Goal: Task Accomplishment & Management: Manage account settings

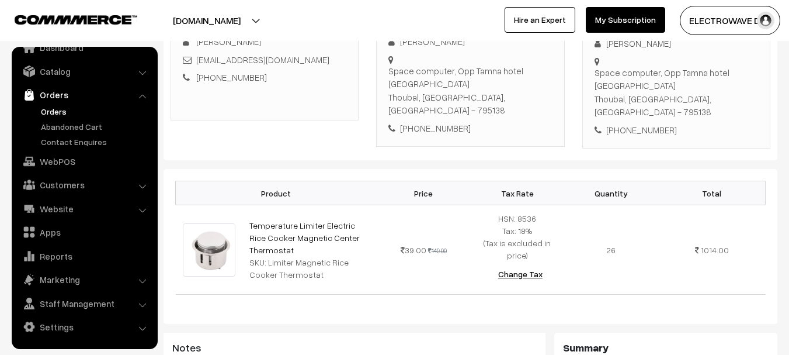
scroll to position [351, 0]
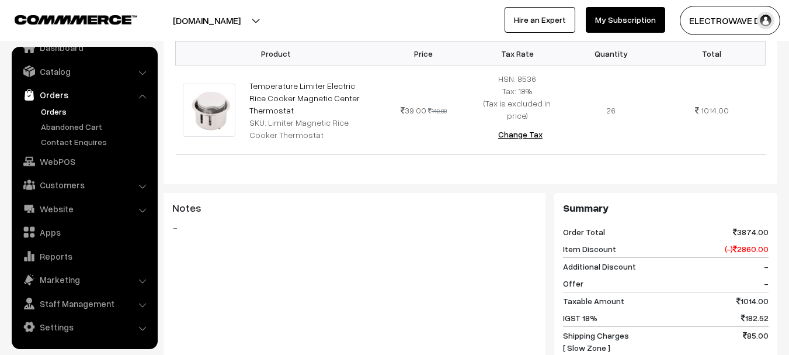
click at [60, 113] on link "Orders" at bounding box center [96, 111] width 116 height 12
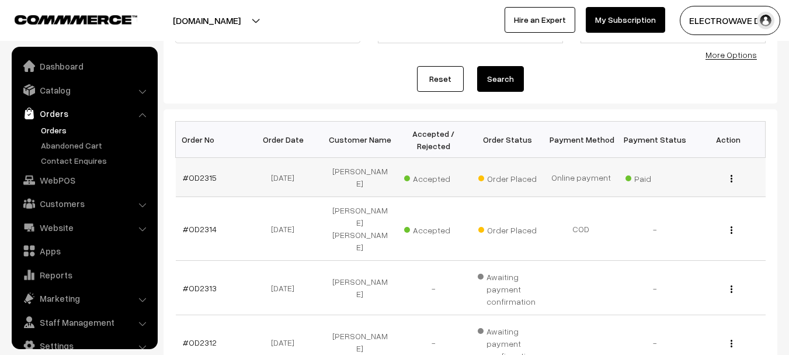
scroll to position [19, 0]
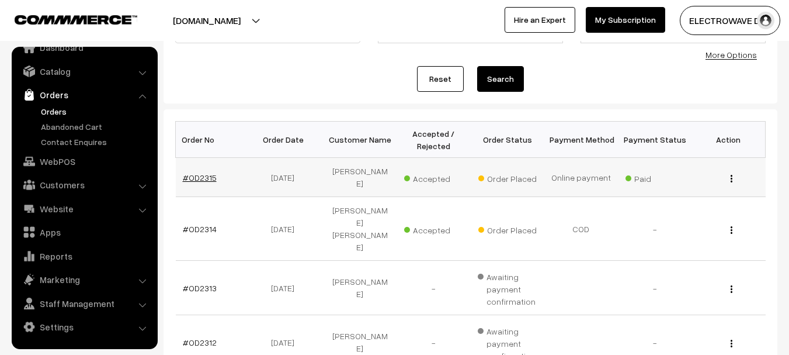
click at [191, 174] on link "#OD2315" at bounding box center [200, 177] width 34 height 10
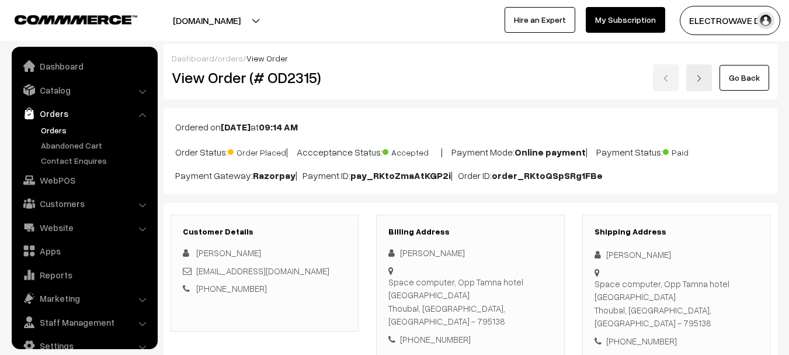
scroll to position [19, 0]
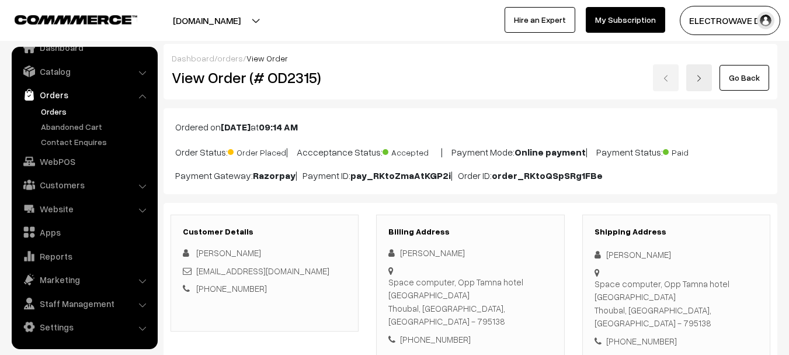
click at [702, 84] on link at bounding box center [700, 77] width 26 height 27
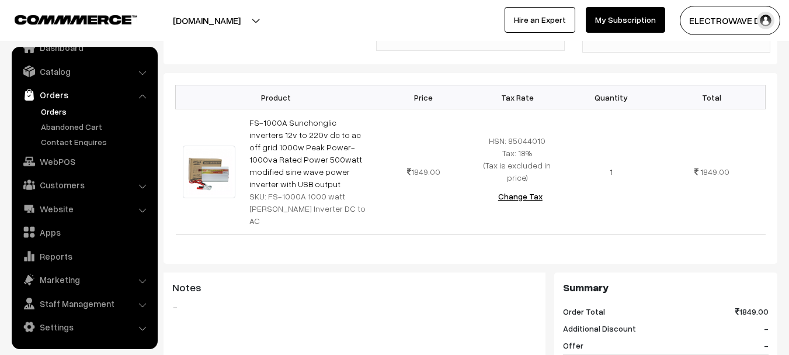
scroll to position [1, 0]
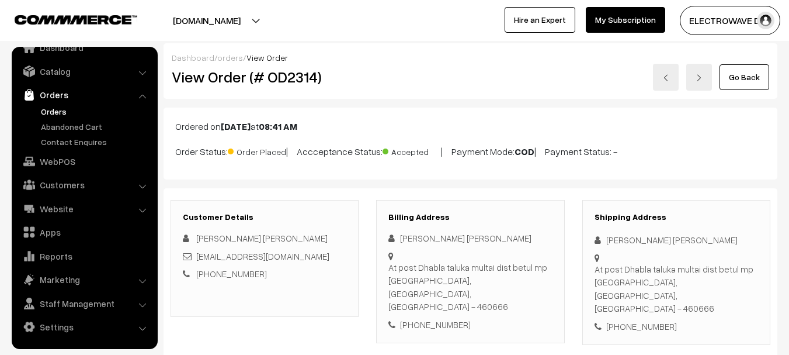
click at [701, 74] on img at bounding box center [699, 77] width 7 height 7
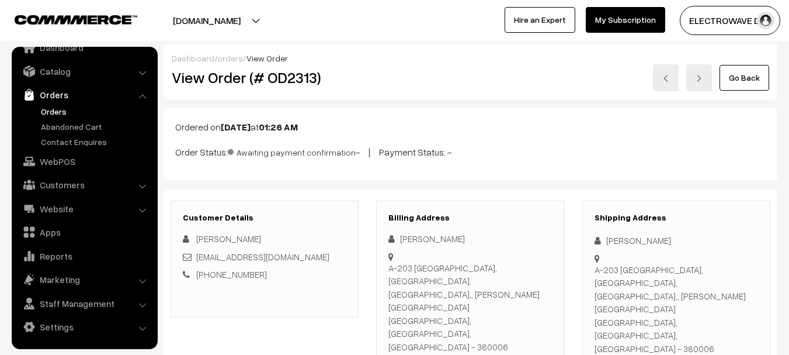
click at [701, 86] on link at bounding box center [700, 77] width 26 height 27
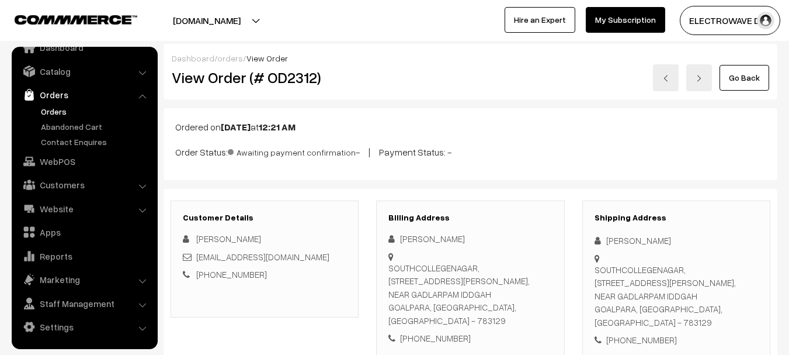
click at [701, 86] on link at bounding box center [700, 77] width 26 height 27
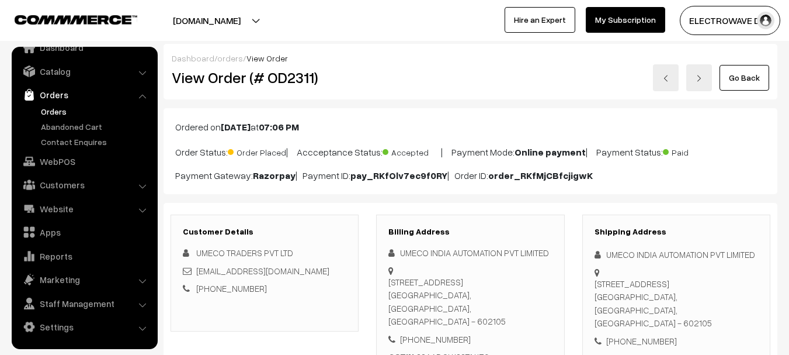
drag, startPoint x: 0, startPoint y: 0, endPoint x: 701, endPoint y: 86, distance: 706.5
click at [701, 86] on link at bounding box center [700, 77] width 26 height 27
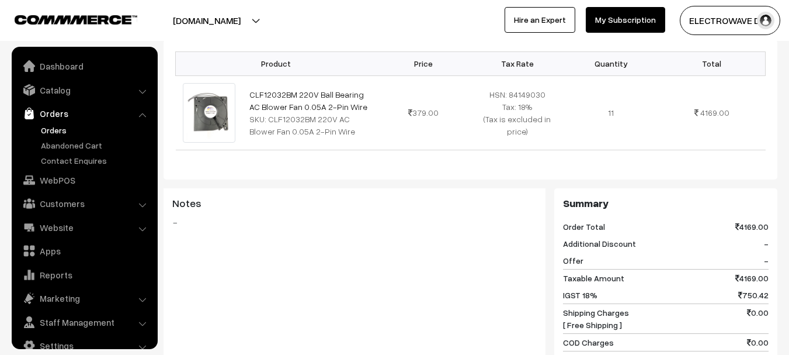
scroll to position [19, 0]
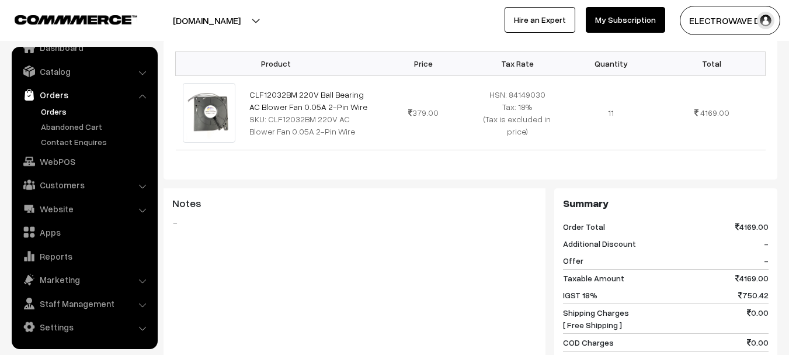
click at [49, 106] on link "Orders" at bounding box center [96, 111] width 116 height 12
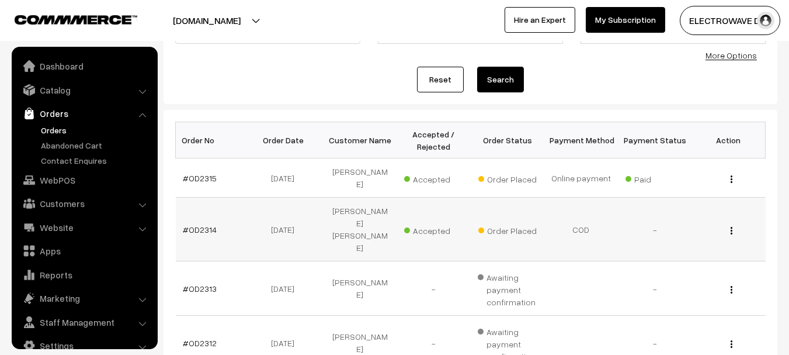
scroll to position [19, 0]
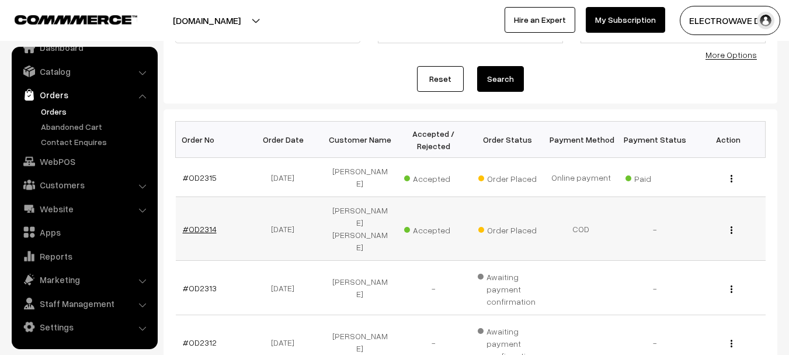
click at [186, 224] on link "#OD2314" at bounding box center [200, 229] width 34 height 10
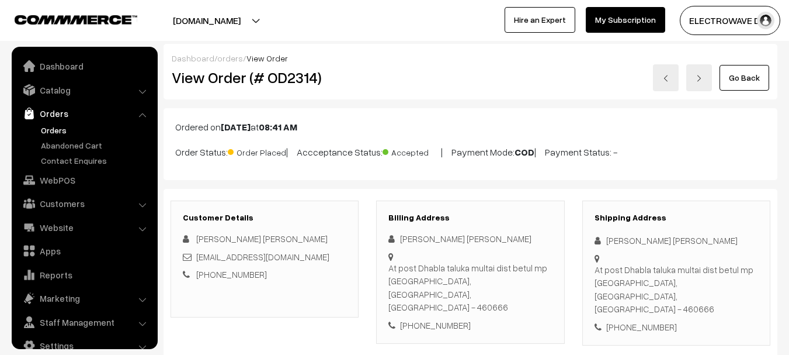
scroll to position [19, 0]
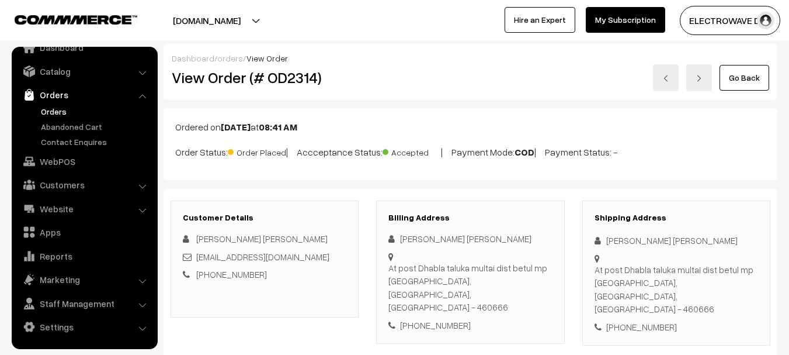
click at [646, 320] on div "[PHONE_NUMBER]" at bounding box center [677, 326] width 164 height 13
click at [646, 320] on div "+91 7987560296" at bounding box center [677, 326] width 164 height 13
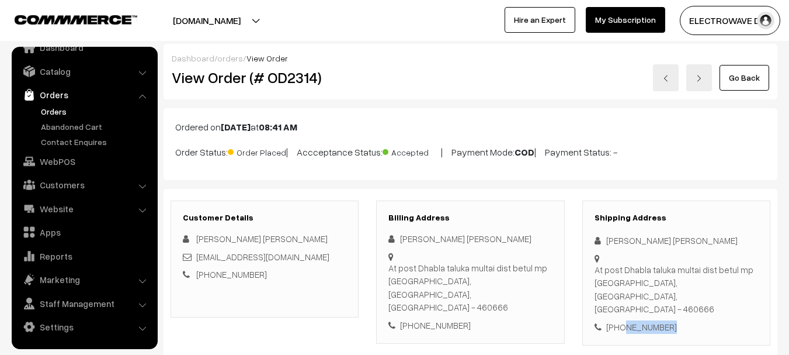
click at [646, 320] on div "+91 7987560296" at bounding box center [677, 326] width 164 height 13
click at [608, 240] on div "[PERSON_NAME] [PERSON_NAME]" at bounding box center [677, 240] width 164 height 13
copy div "Manoj"
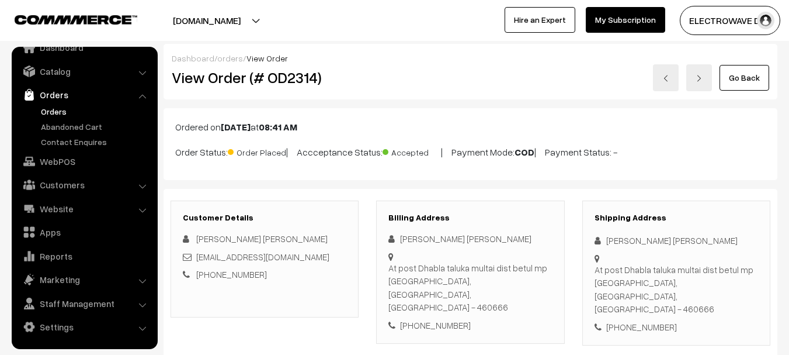
click at [636, 239] on div "[PERSON_NAME] [PERSON_NAME]" at bounding box center [677, 240] width 164 height 13
copy div "kumar"
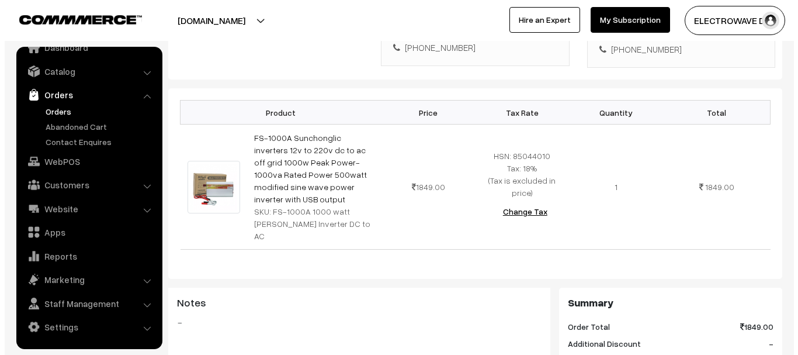
scroll to position [468, 0]
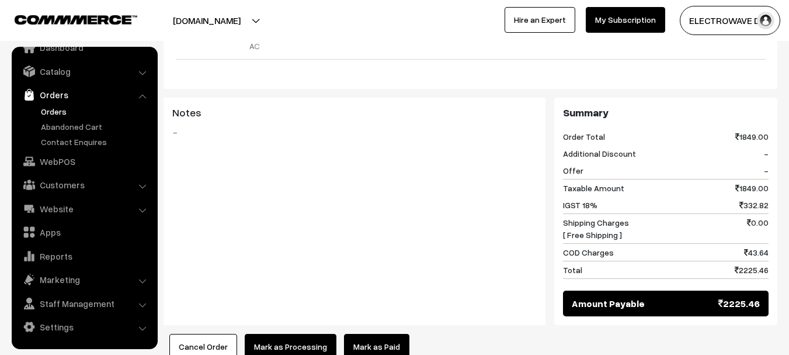
click at [216, 334] on button "Cancel Order" at bounding box center [203, 347] width 68 height 26
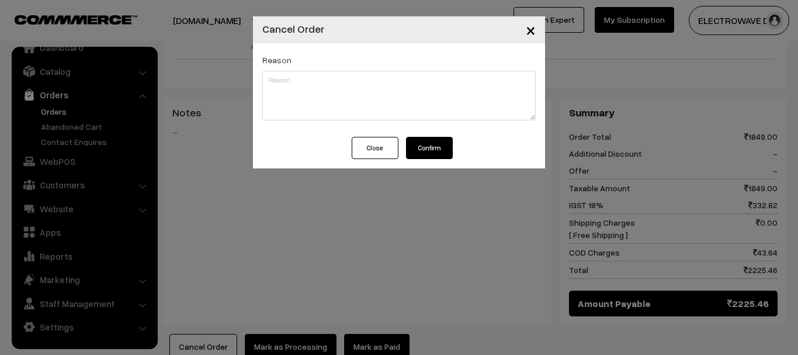
click at [427, 150] on button "Confirm" at bounding box center [429, 148] width 47 height 22
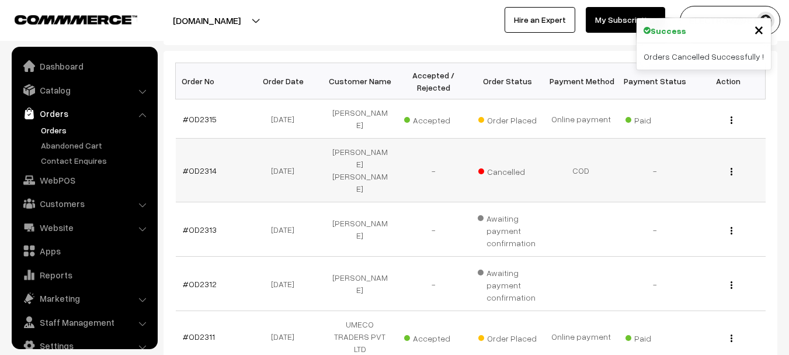
scroll to position [19, 0]
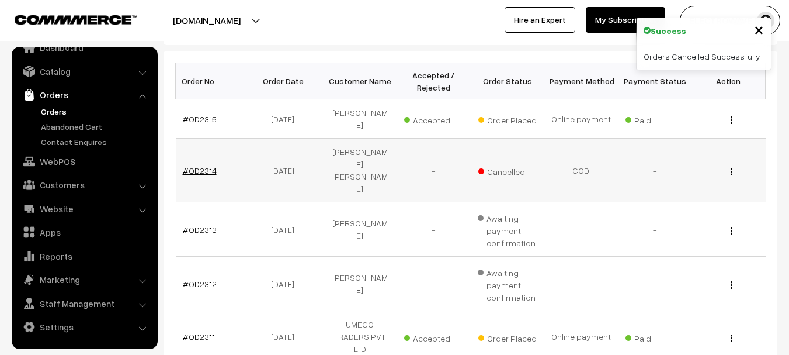
click at [198, 165] on link "#OD2314" at bounding box center [200, 170] width 34 height 10
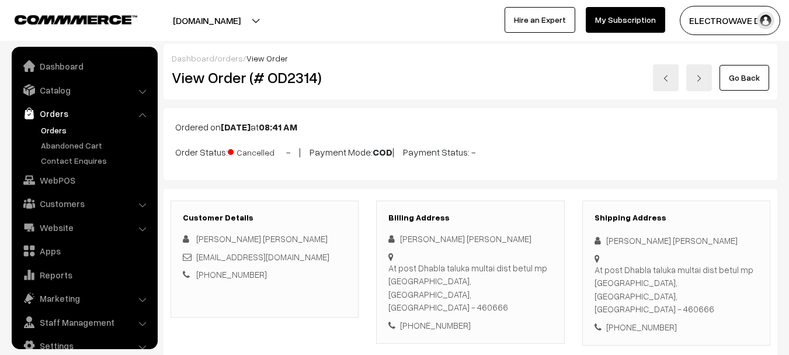
click at [297, 76] on h2 "View Order (# OD2314)" at bounding box center [266, 77] width 188 height 18
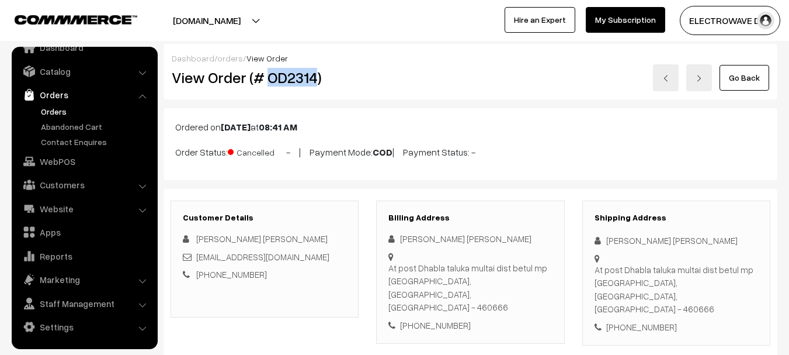
click at [297, 76] on h2 "View Order (# OD2314)" at bounding box center [266, 77] width 188 height 18
click at [213, 79] on h2 "View Order (# OD2314)" at bounding box center [266, 77] width 188 height 18
click at [308, 77] on h2 "View Order (# OD2314)" at bounding box center [266, 77] width 188 height 18
copy h2 "OD2314"
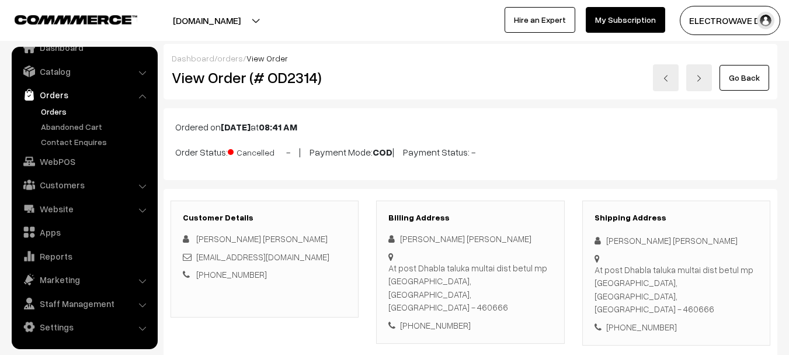
click at [248, 151] on span "Cancelled" at bounding box center [257, 150] width 58 height 15
copy span "Cancelled"
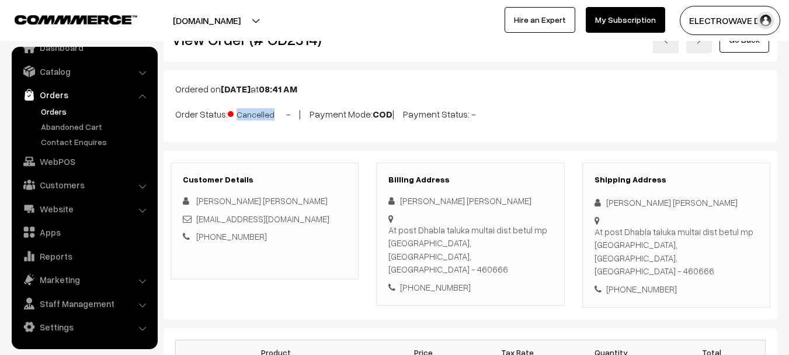
scroll to position [58, 0]
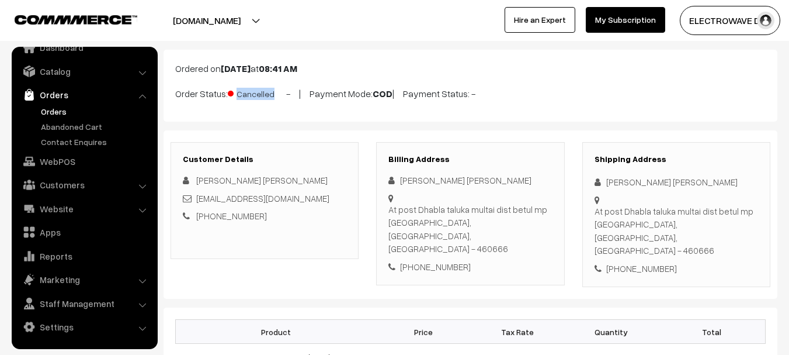
click at [56, 112] on link "Orders" at bounding box center [96, 111] width 116 height 12
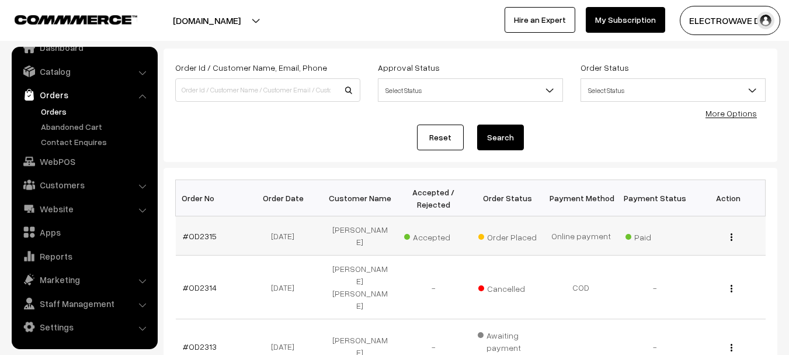
scroll to position [292, 0]
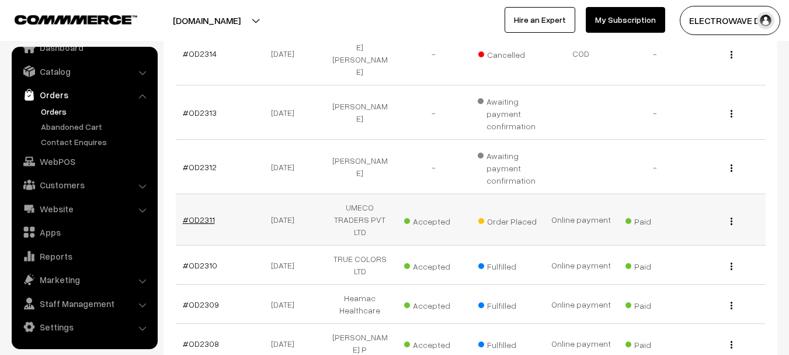
click at [189, 214] on link "#OD2311" at bounding box center [199, 219] width 32 height 10
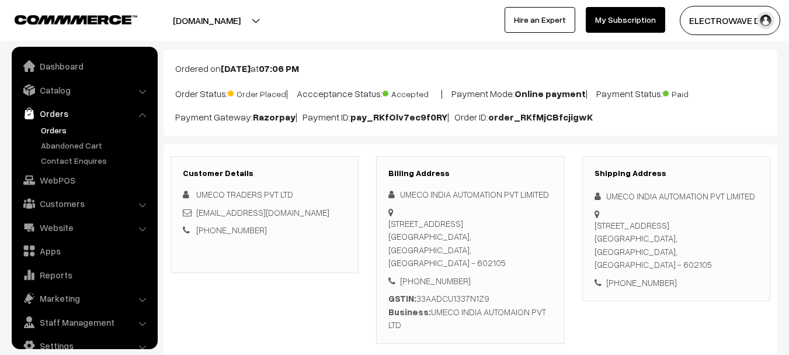
scroll to position [19, 0]
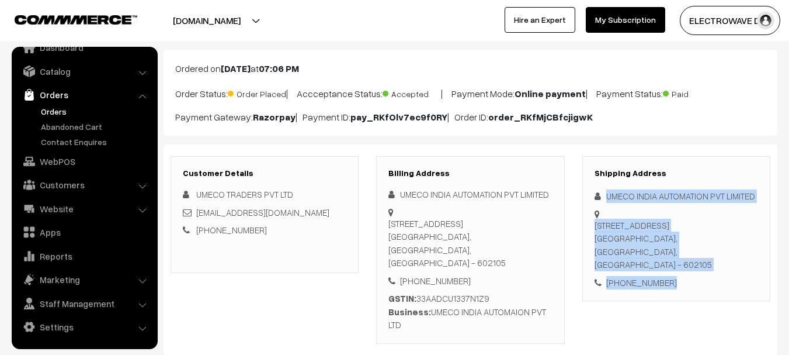
copy div "UMECO INDIA AUTOMATION PVT LIMITED S No. 51/11 Plot No 110 Sri Anandavalli Naga…"
drag, startPoint x: 605, startPoint y: 189, endPoint x: 718, endPoint y: 331, distance: 180.9
click at [718, 331] on div "Shipping Address UMECO INDIA AUTOMATION PVT LIMITED S No. 51/11 Plot No 110 Sri…" at bounding box center [677, 250] width 206 height 188
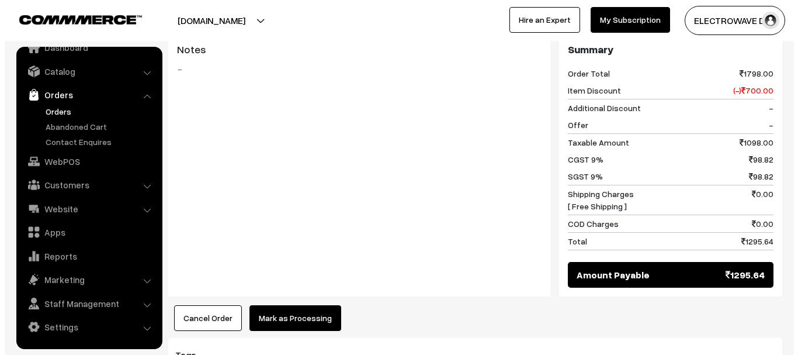
scroll to position [643, 0]
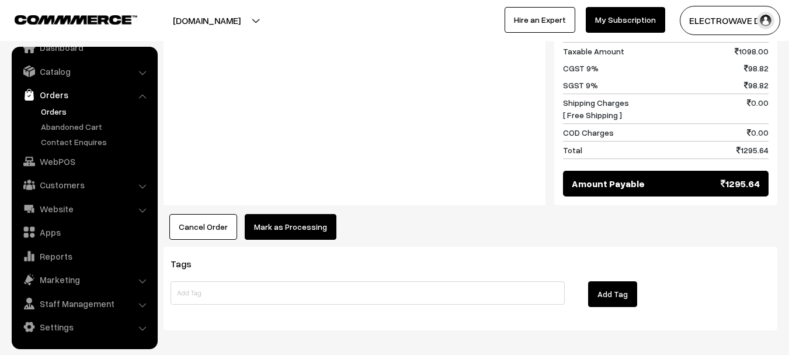
click at [260, 228] on button "Mark as Processing" at bounding box center [291, 227] width 92 height 26
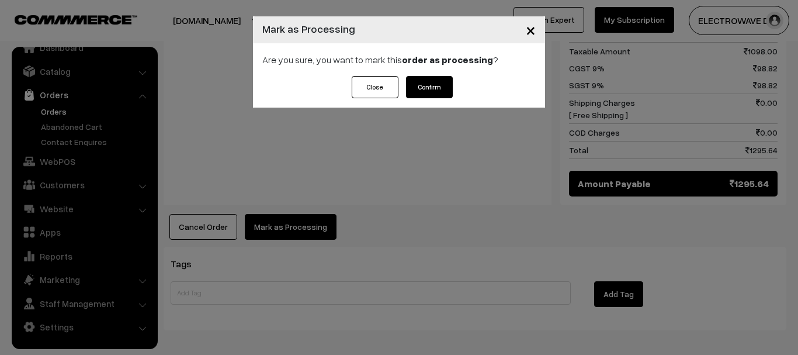
click at [425, 94] on button "Confirm" at bounding box center [429, 87] width 47 height 22
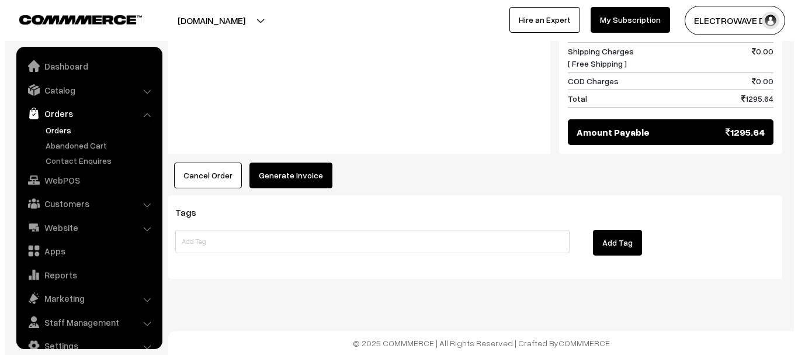
scroll to position [19, 0]
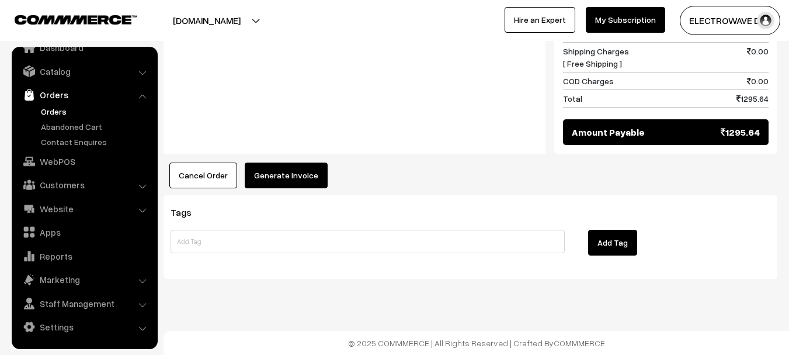
click at [299, 168] on button "Generate Invoice" at bounding box center [286, 175] width 83 height 26
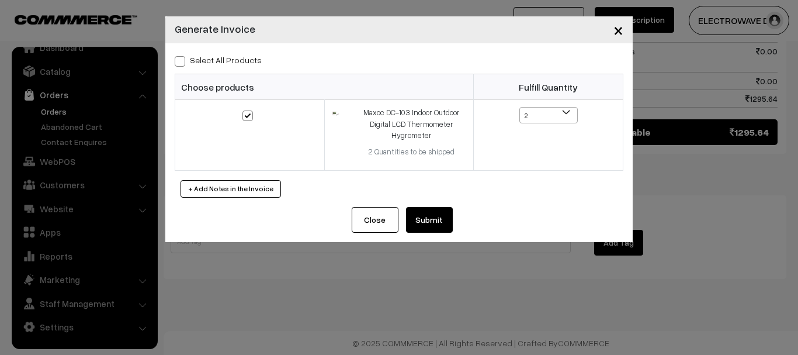
click at [425, 220] on button "Submit" at bounding box center [429, 220] width 47 height 26
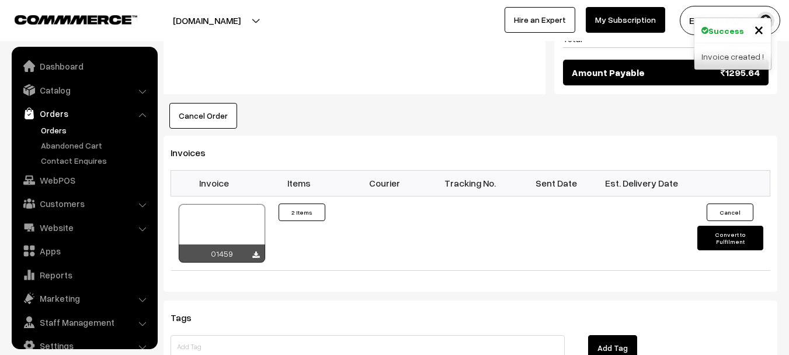
scroll to position [19, 0]
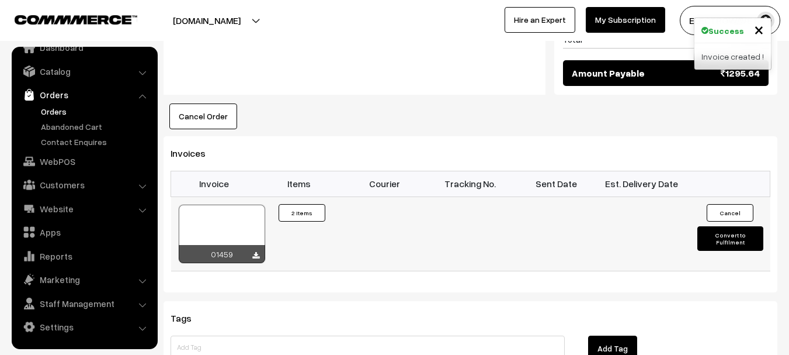
click at [237, 213] on div at bounding box center [222, 234] width 86 height 58
click at [48, 110] on link "Orders" at bounding box center [96, 111] width 116 height 12
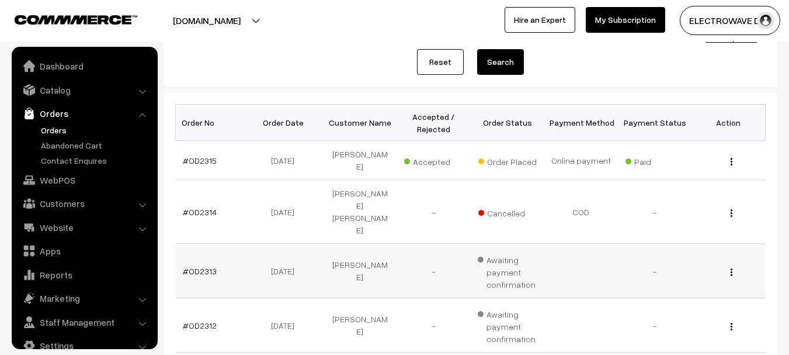
scroll to position [19, 0]
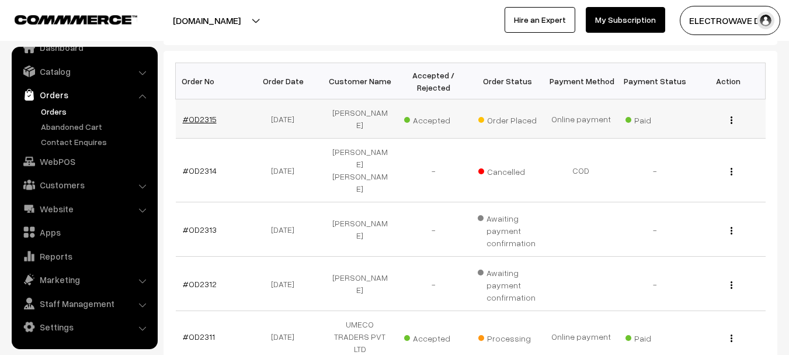
click at [200, 115] on link "#OD2315" at bounding box center [200, 119] width 34 height 10
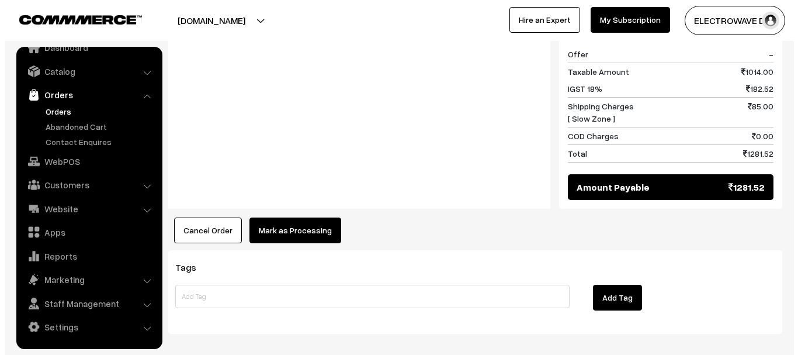
scroll to position [584, 0]
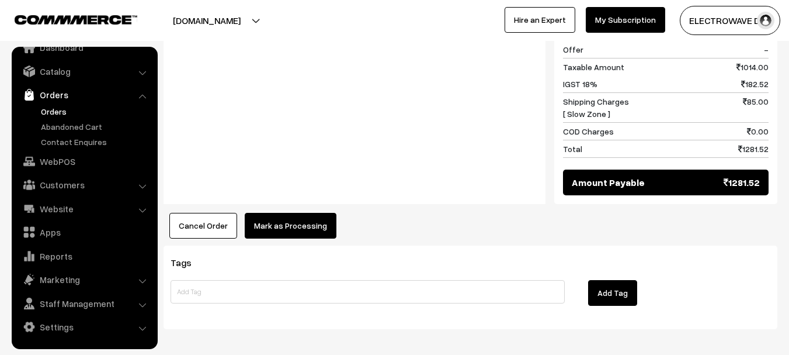
click at [297, 199] on div "Product Price Tax Rate Quantity Total Temperature Limiter Electric Rice Cooker …" at bounding box center [471, 16] width 614 height 443
click at [296, 224] on button "Mark as Processing" at bounding box center [291, 226] width 92 height 26
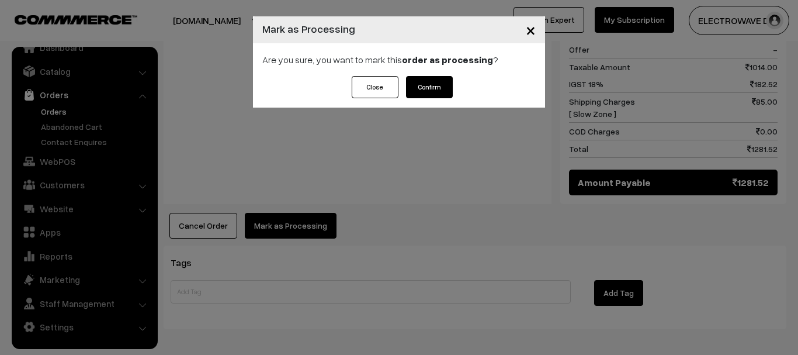
click at [431, 90] on button "Confirm" at bounding box center [429, 87] width 47 height 22
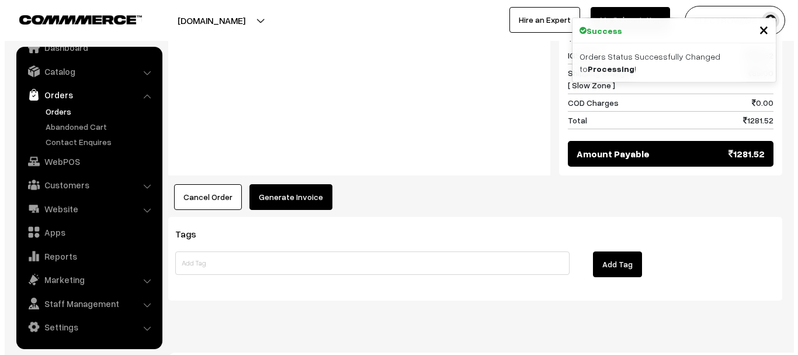
scroll to position [608, 0]
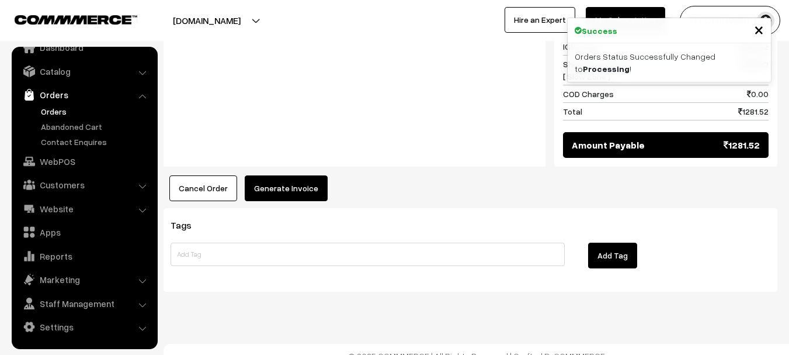
click at [303, 175] on button "Generate Invoice" at bounding box center [286, 188] width 83 height 26
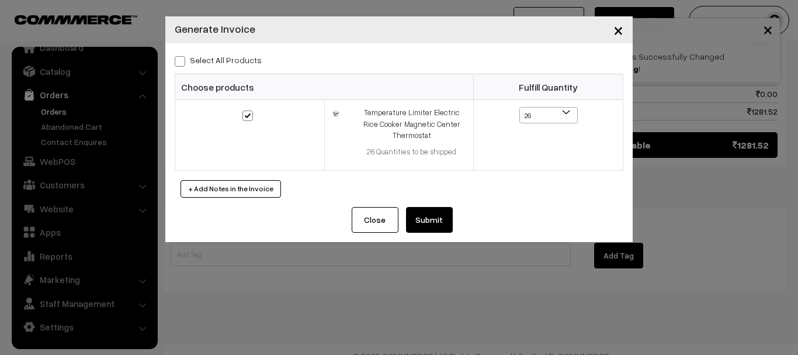
click at [431, 221] on button "Submit" at bounding box center [429, 220] width 47 height 26
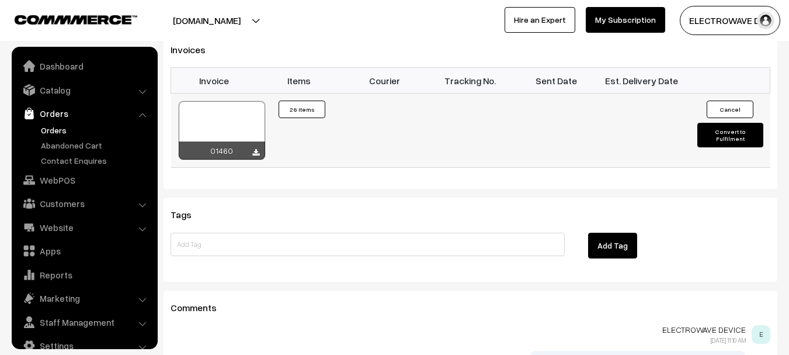
scroll to position [19, 0]
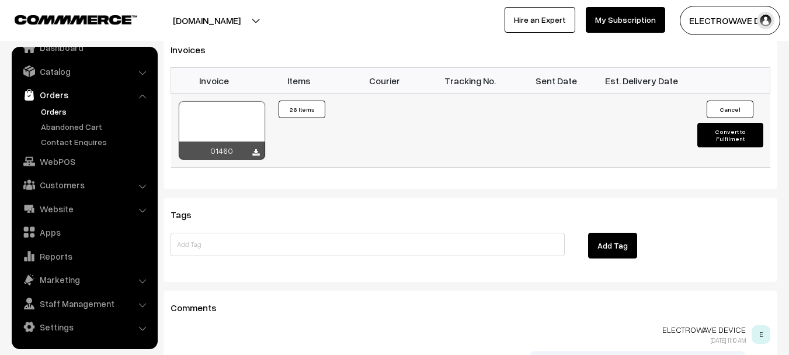
click at [240, 112] on div at bounding box center [222, 130] width 86 height 58
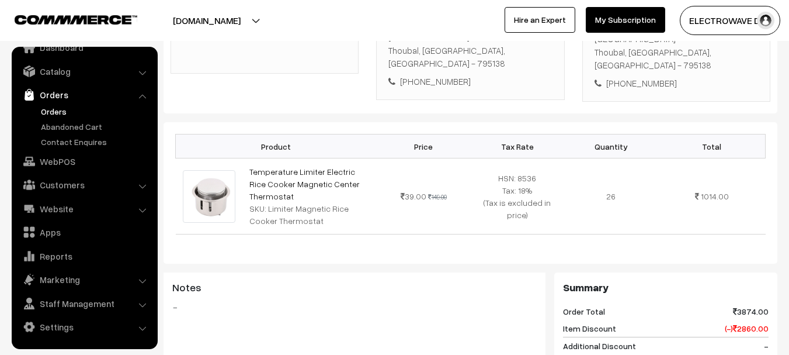
scroll to position [141, 0]
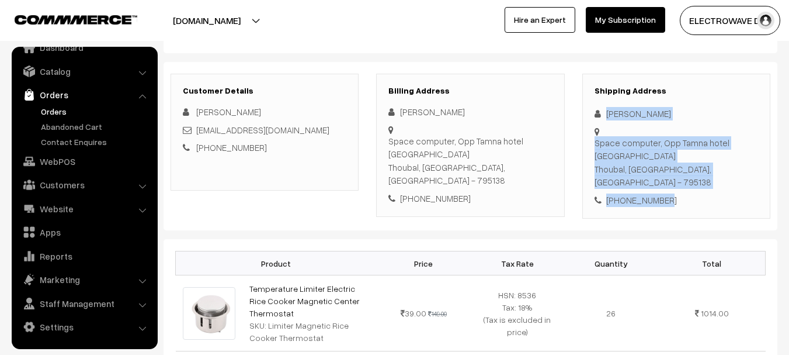
copy div "Ahesan Ahamad Space computer, Opp Tamna hotel Wangkhem bazar Thoubal, Manipur, …"
drag, startPoint x: 604, startPoint y: 113, endPoint x: 669, endPoint y: 193, distance: 103.4
click at [669, 193] on div "Shipping Address Ahesan Ahamad Space computer, Opp Tamna hotel Wangkhem bazar T…" at bounding box center [677, 147] width 188 height 146
click at [53, 113] on link "Orders" at bounding box center [96, 111] width 116 height 12
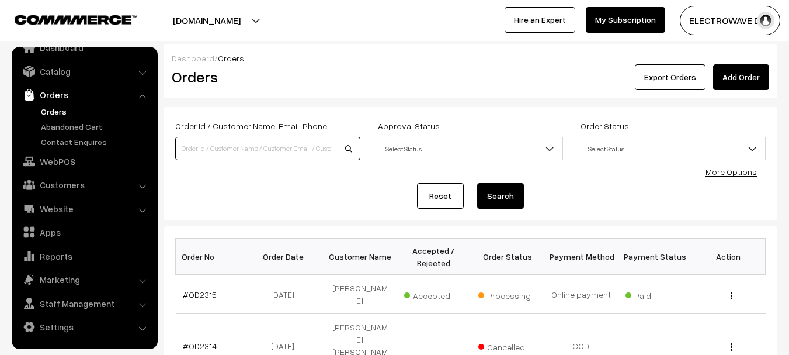
click at [216, 151] on input at bounding box center [267, 148] width 185 height 23
paste input "Order ID: OD2254"
type input "Order ID: OD2254"
click at [477, 183] on button "Search" at bounding box center [500, 196] width 47 height 26
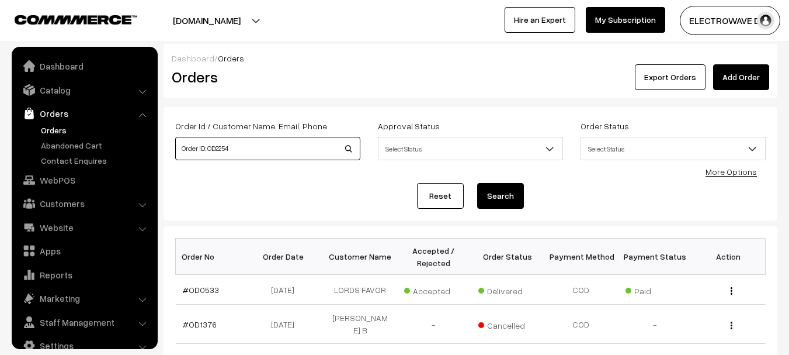
scroll to position [19, 0]
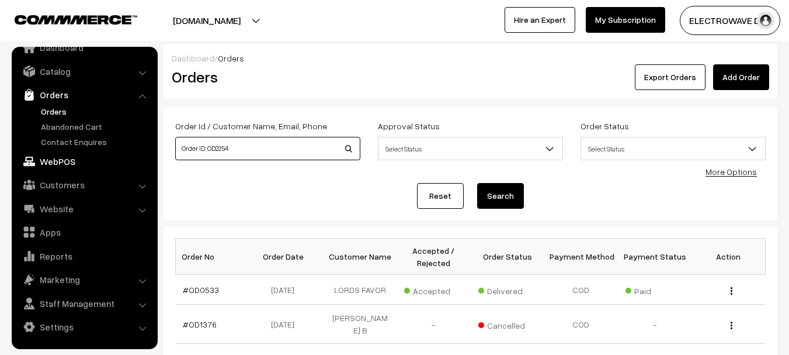
drag, startPoint x: 0, startPoint y: 0, endPoint x: 144, endPoint y: 157, distance: 213.0
type input "OD2254"
click at [477, 183] on button "Search" at bounding box center [500, 196] width 47 height 26
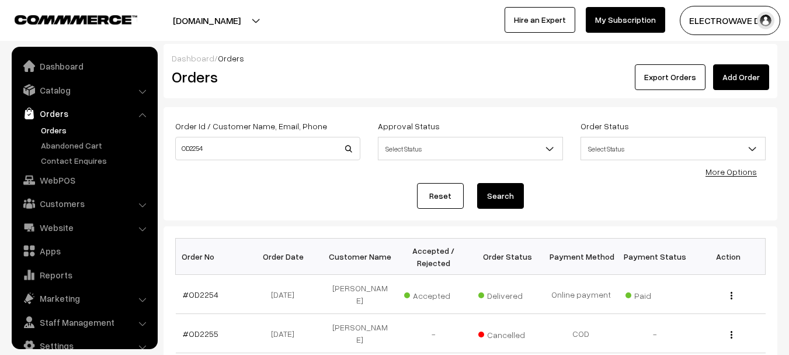
scroll to position [19, 0]
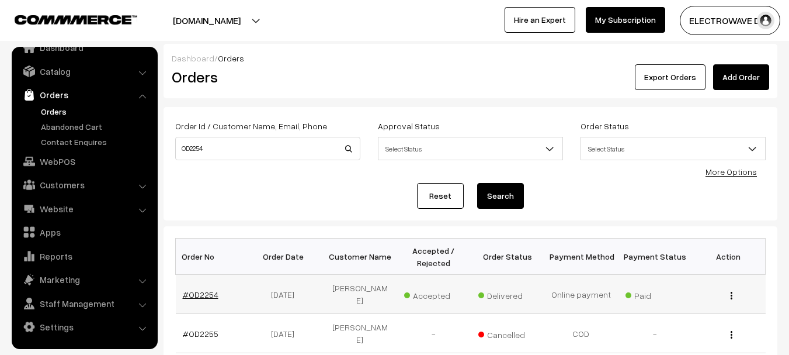
click at [205, 290] on link "#OD2254" at bounding box center [201, 294] width 36 height 10
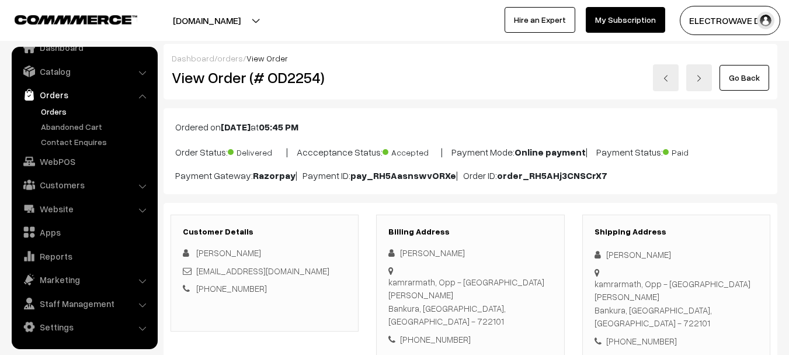
click at [56, 110] on link "Orders" at bounding box center [96, 111] width 116 height 12
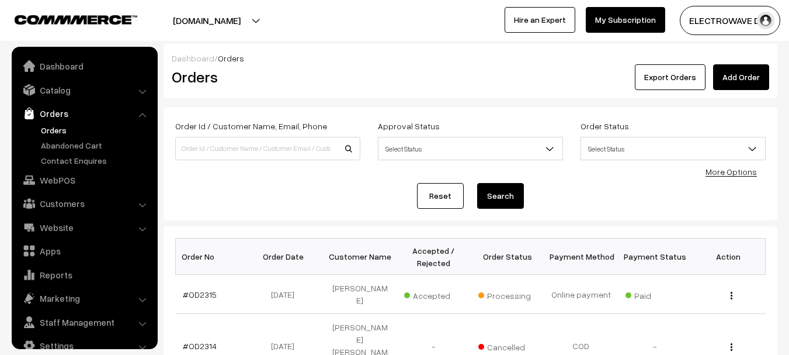
scroll to position [19, 0]
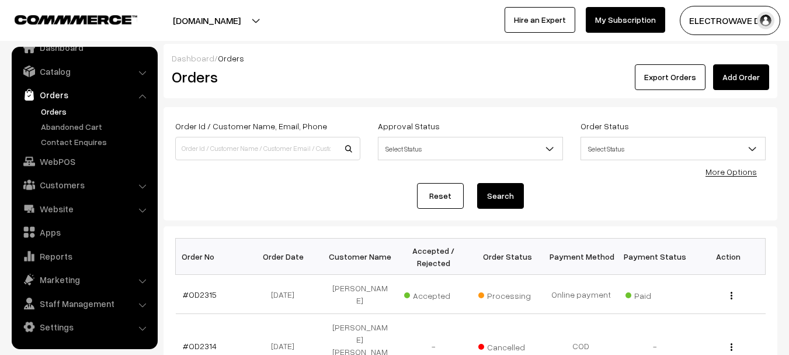
click at [47, 115] on link "Orders" at bounding box center [96, 111] width 116 height 12
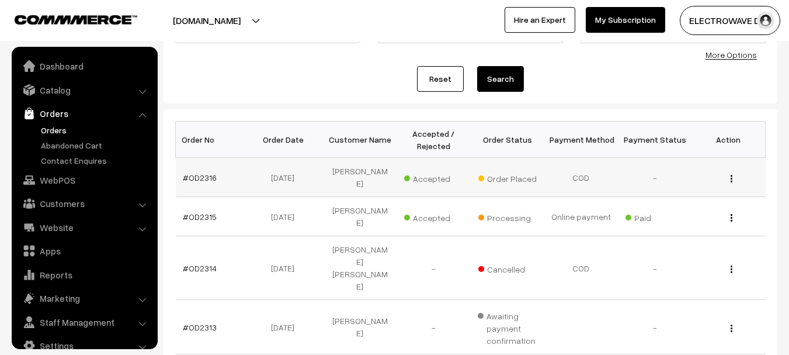
scroll to position [19, 0]
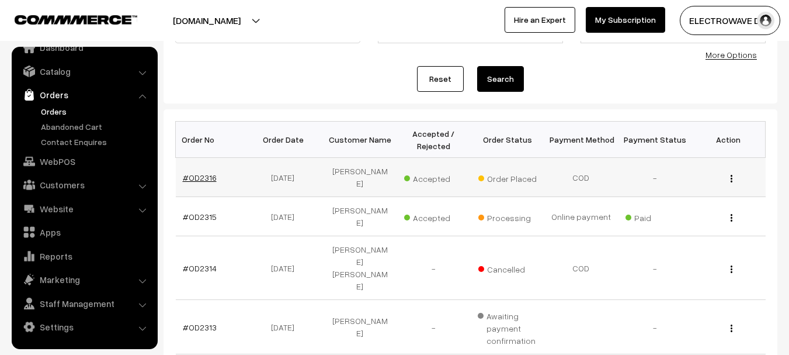
click at [202, 172] on link "#OD2316" at bounding box center [200, 177] width 34 height 10
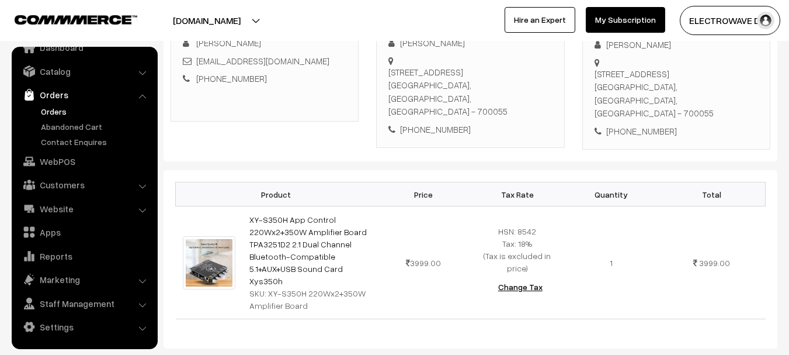
scroll to position [175, 0]
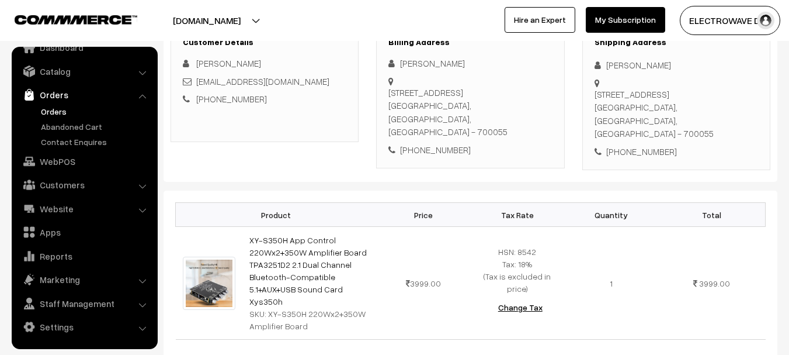
click at [638, 123] on div "Shipping Address Judhisthir Sardar Avani2, Avani Oxford phace 2 Kolkata, West B…" at bounding box center [677, 98] width 188 height 146
click at [639, 123] on div "Shipping Address Judhisthir Sardar Avani2, Avani Oxford phace 2 Kolkata, West B…" at bounding box center [677, 98] width 188 height 146
copy div "9832697124"
click at [52, 110] on link "Orders" at bounding box center [96, 111] width 116 height 12
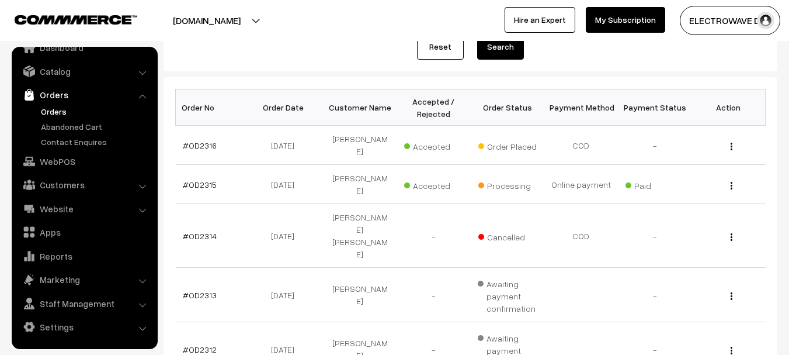
scroll to position [175, 0]
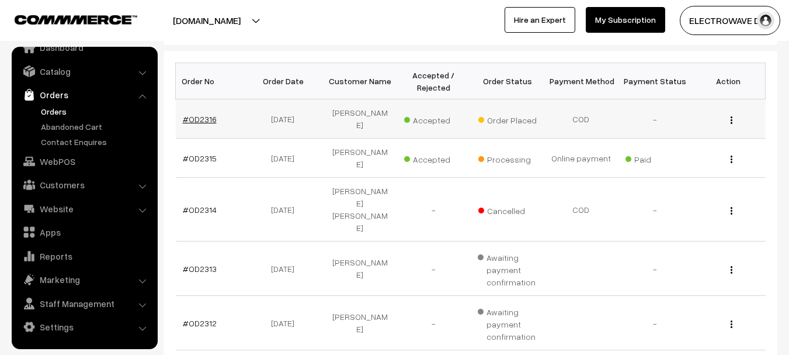
click at [200, 114] on link "#OD2316" at bounding box center [200, 119] width 34 height 10
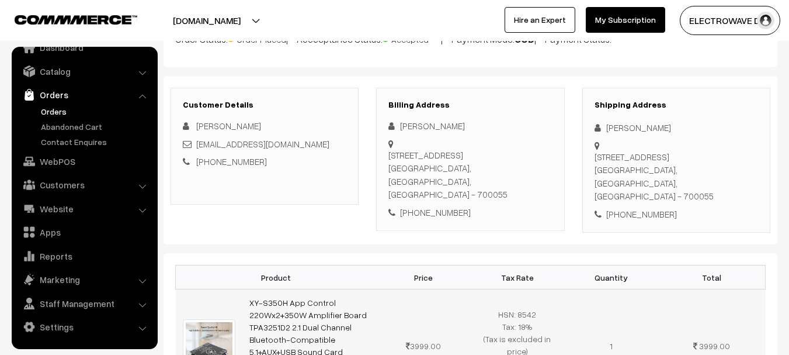
scroll to position [58, 0]
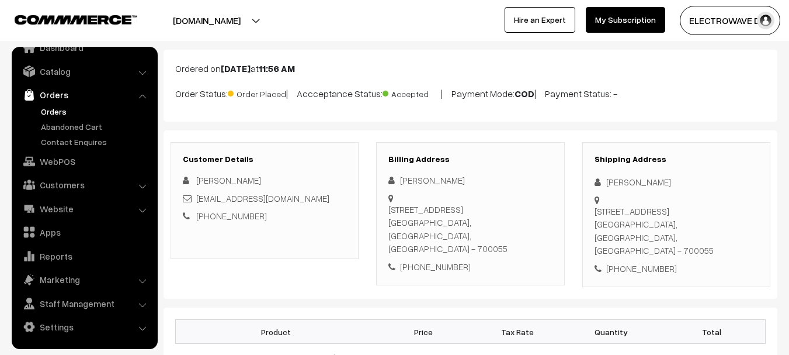
click at [621, 182] on div "[PERSON_NAME]" at bounding box center [677, 181] width 164 height 13
copy div "Judhisthir"
click at [649, 182] on div "[PERSON_NAME]" at bounding box center [677, 181] width 164 height 13
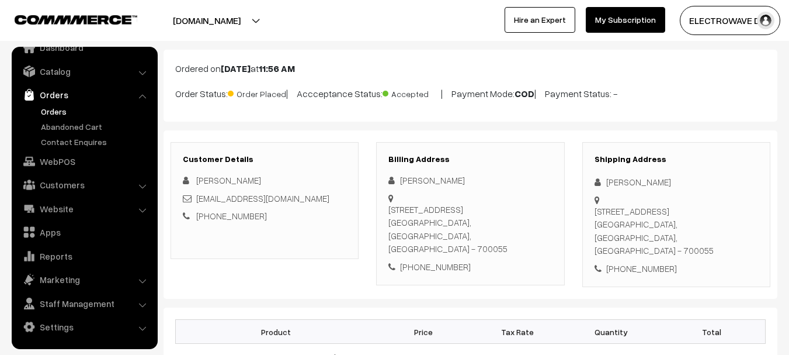
copy div "Sardar"
copy link "[EMAIL_ADDRESS][DOMAIN_NAME]"
drag, startPoint x: 326, startPoint y: 202, endPoint x: 196, endPoint y: 191, distance: 129.6
click at [196, 192] on div "[EMAIL_ADDRESS][DOMAIN_NAME]" at bounding box center [265, 198] width 164 height 13
copy div "Judhisthir Sardar Avani2, Avani Oxford phace 2 Kolkata"
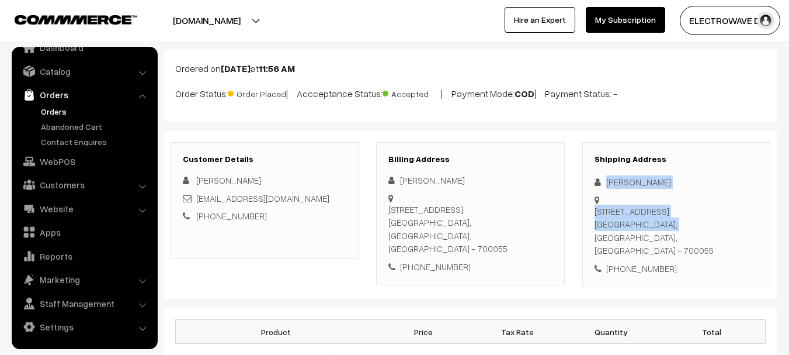
drag, startPoint x: 607, startPoint y: 180, endPoint x: 633, endPoint y: 217, distance: 45.2
click at [633, 217] on div "Shipping Address Judhisthir Sardar Avani2, Avani Oxford phace 2 Kolkata, West B…" at bounding box center [677, 215] width 188 height 146
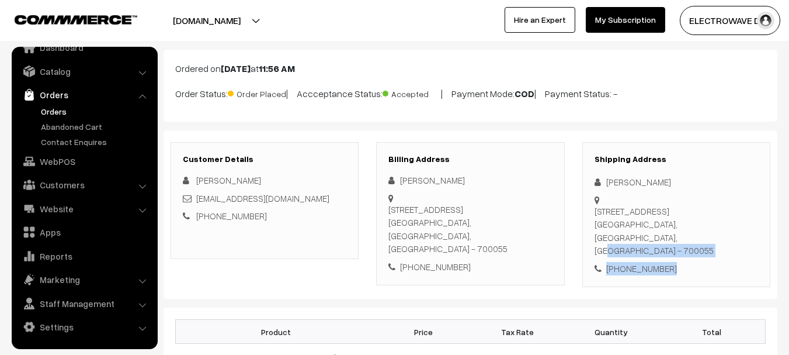
copy div "West Bengal, India - 700055 +91 9832697124"
drag, startPoint x: 635, startPoint y: 213, endPoint x: 665, endPoint y: 230, distance: 34.3
click at [665, 230] on div "Shipping Address Judhisthir Sardar Avani2, Avani Oxford phace 2 Kolkata, West B…" at bounding box center [677, 215] width 188 height 146
click at [645, 262] on div "[PHONE_NUMBER]" at bounding box center [677, 268] width 164 height 13
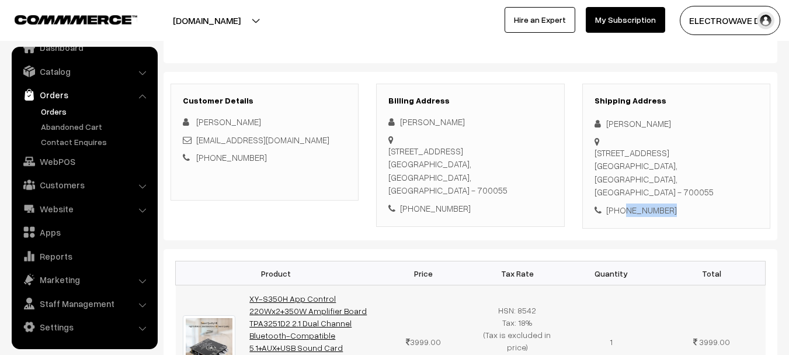
scroll to position [175, 0]
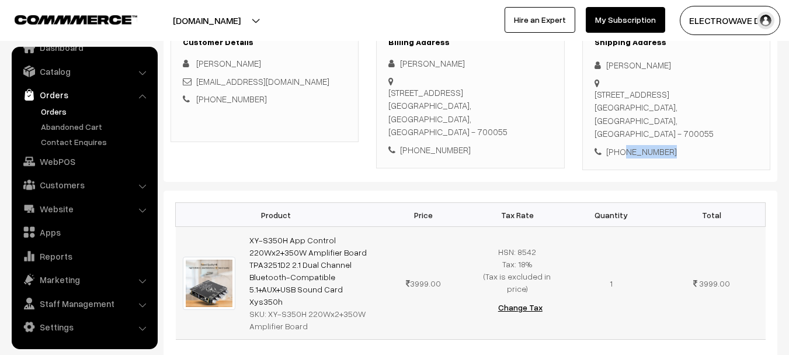
copy link "XY-S350H App Control 220Wx2+350W Amplifier Board TPA3251D2 2.1 Dual Channel Blu…"
drag, startPoint x: 375, startPoint y: 266, endPoint x: 248, endPoint y: 207, distance: 139.6
click at [248, 227] on td "XY-S350H App Control 220Wx2+350W Amplifier Board TPA3251D2 2.1 Dual Channel Blu…" at bounding box center [310, 283] width 134 height 113
copy div "XY-S350H 220Wx2+350W Amplifier Board"
drag, startPoint x: 266, startPoint y: 271, endPoint x: 303, endPoint y: 281, distance: 37.4
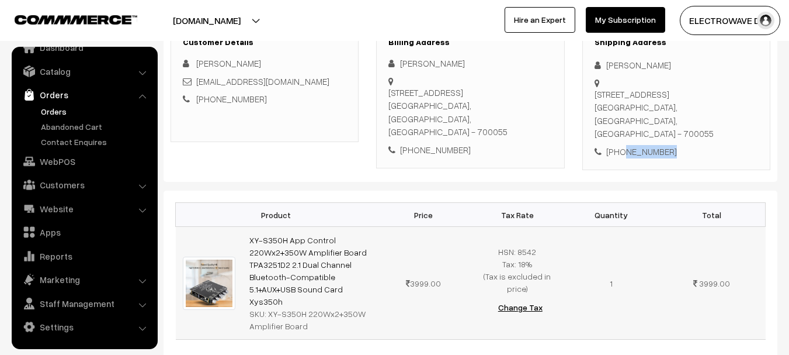
click at [303, 307] on div "SKU: XY-S350H 220Wx2+350W Amplifier Board" at bounding box center [310, 319] width 120 height 25
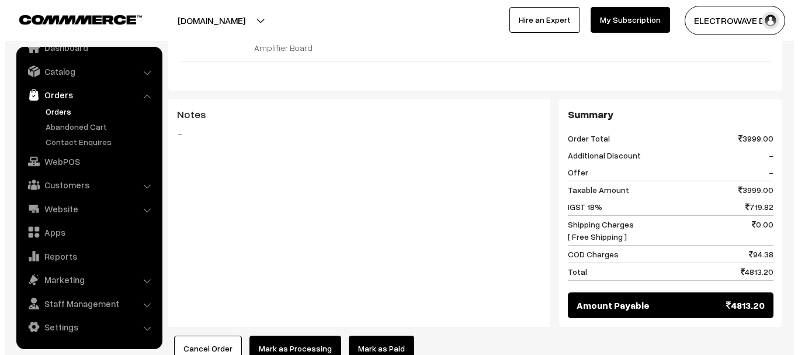
scroll to position [584, 0]
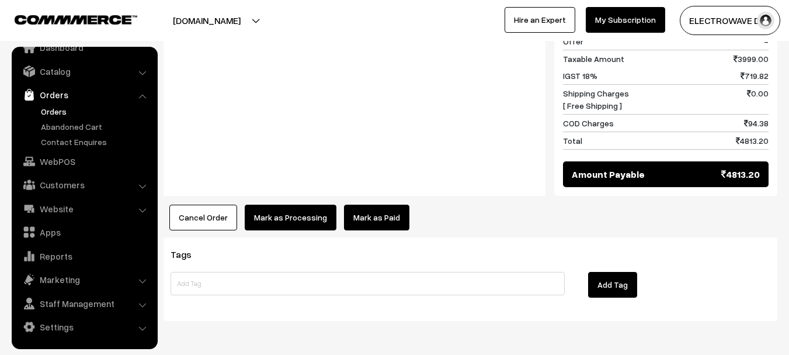
click at [267, 205] on button "Mark as Processing" at bounding box center [291, 218] width 92 height 26
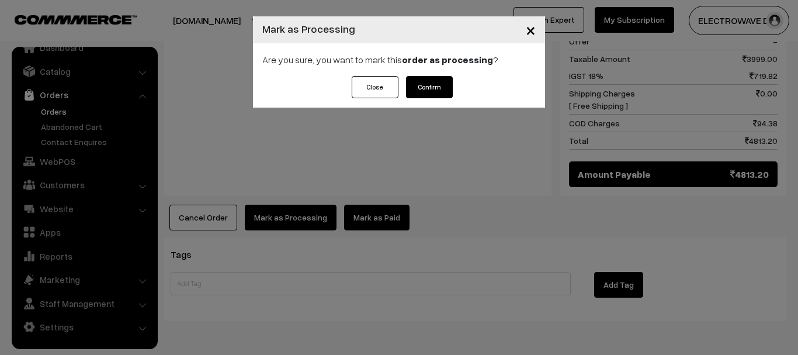
click at [435, 90] on button "Confirm" at bounding box center [429, 87] width 47 height 22
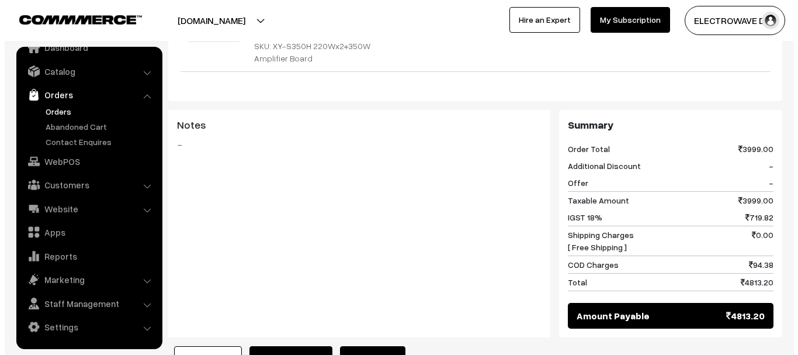
scroll to position [586, 0]
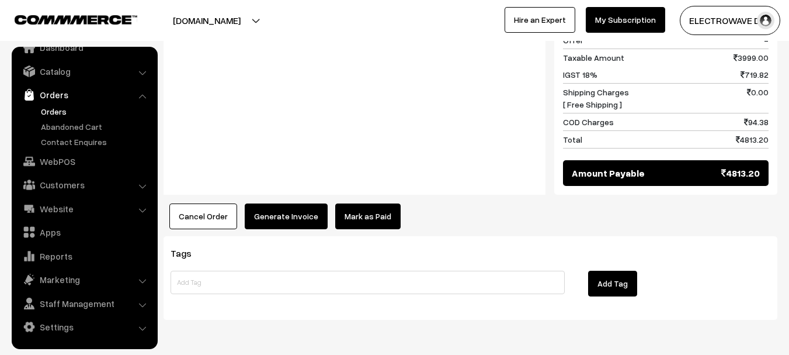
click at [296, 203] on button "Generate Invoice" at bounding box center [286, 216] width 83 height 26
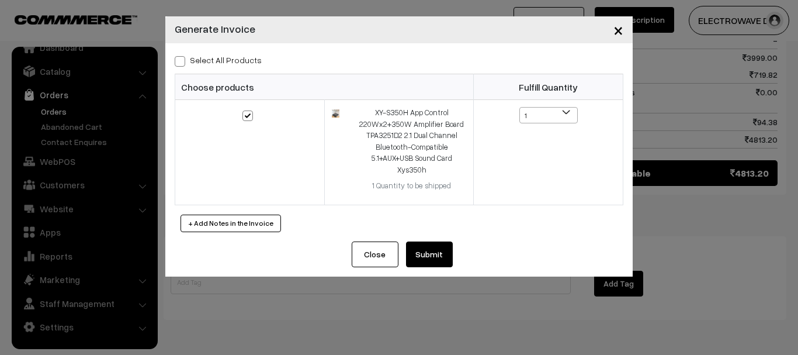
drag, startPoint x: 429, startPoint y: 227, endPoint x: 432, endPoint y: 246, distance: 19.5
click at [429, 228] on div "Select All Products Choose products Fulfill Quantity 1 1" at bounding box center [399, 142] width 468 height 198
click at [432, 246] on button "Submit" at bounding box center [429, 254] width 47 height 26
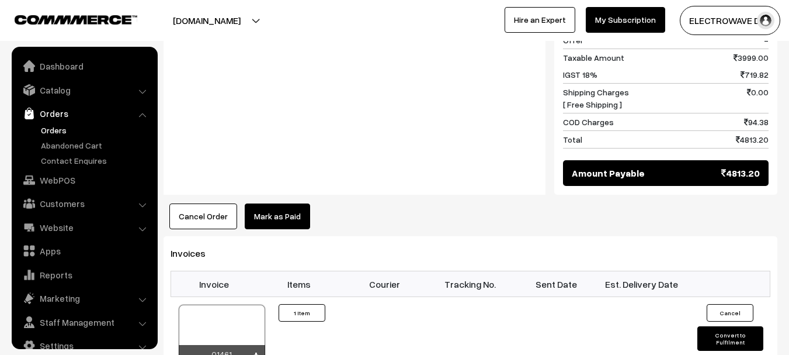
scroll to position [19, 0]
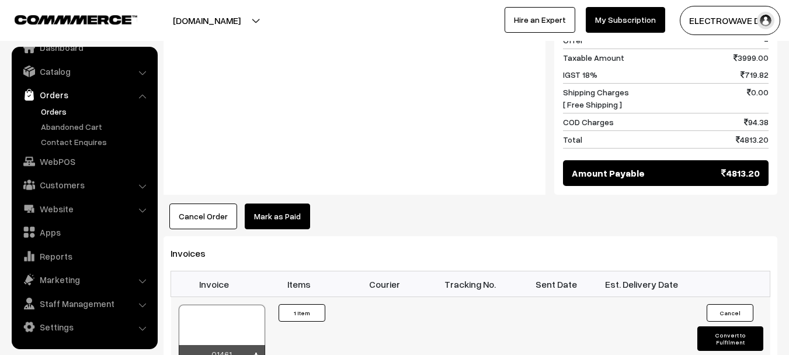
click at [224, 304] on div at bounding box center [222, 333] width 86 height 58
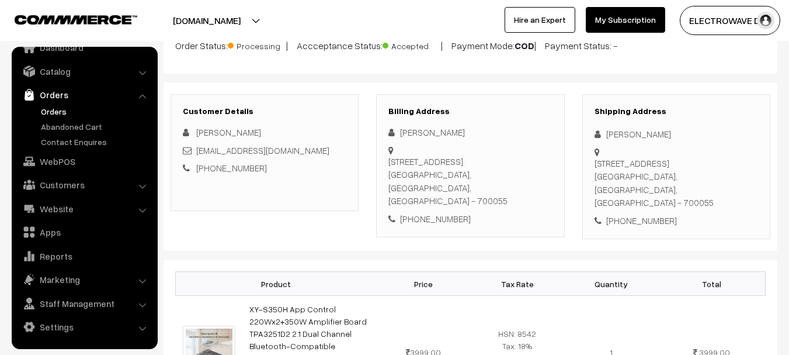
scroll to position [0, 0]
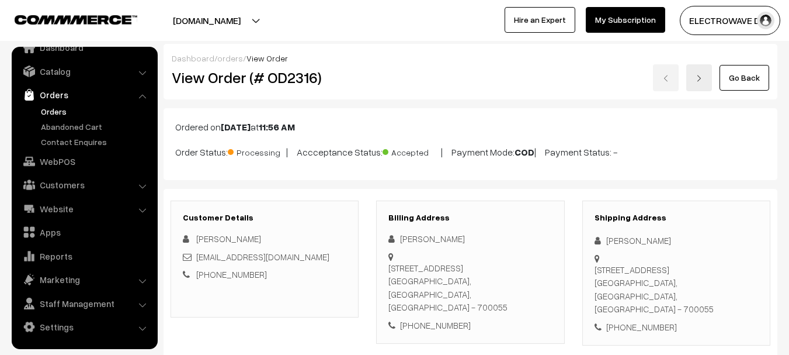
click at [302, 77] on h2 "View Order (# OD2316)" at bounding box center [266, 77] width 188 height 18
copy h2 "OD2316"
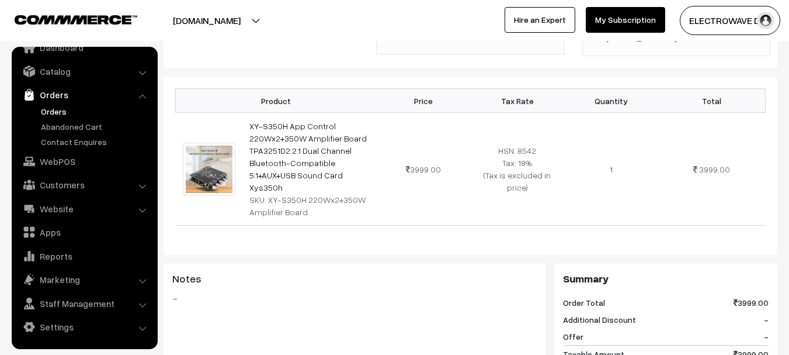
scroll to position [292, 0]
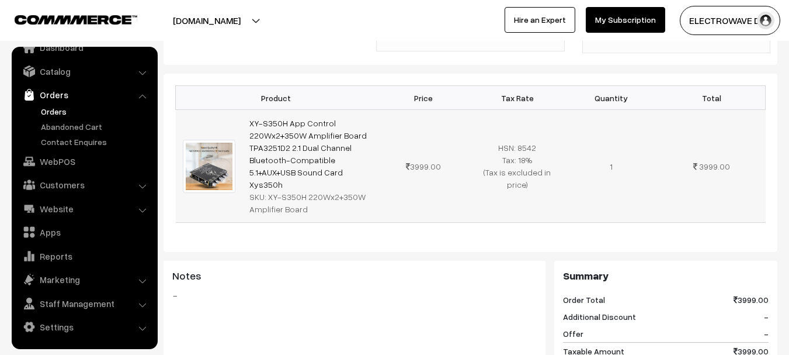
copy link "XY-S350H App Control 220Wx2+350W Amplifier Board TPA3251D2 2.1 Dual Channel Blu…"
drag, startPoint x: 370, startPoint y: 145, endPoint x: 248, endPoint y: 94, distance: 132.3
click at [248, 110] on td "XY-S350H App Control 220Wx2+350W Amplifier Board TPA3251D2 2.1 Dual Channel Blu…" at bounding box center [310, 166] width 134 height 113
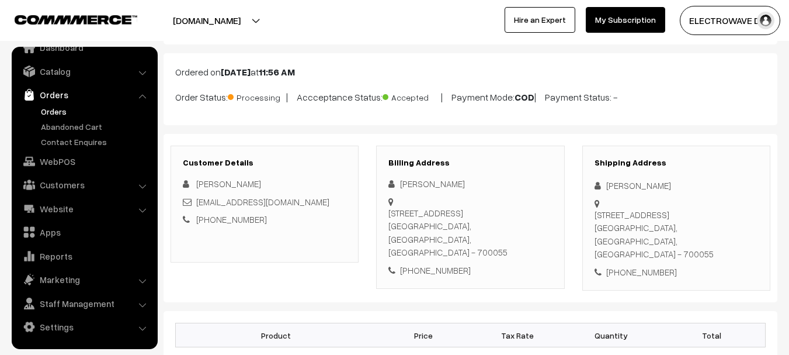
scroll to position [0, 0]
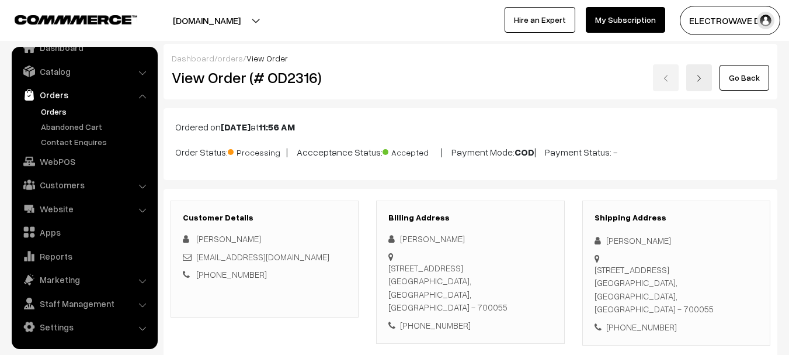
click at [298, 80] on h2 "View Order (# OD2316)" at bounding box center [266, 77] width 188 height 18
copy h2 "OD2316"
click at [298, 80] on h2 "View Order (# OD2316)" at bounding box center [266, 77] width 188 height 18
click at [63, 109] on link "Orders" at bounding box center [96, 111] width 116 height 12
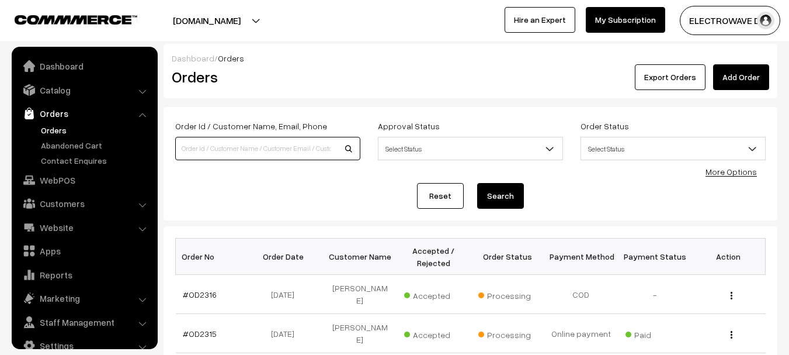
drag, startPoint x: 0, startPoint y: 0, endPoint x: 257, endPoint y: 140, distance: 292.6
click at [257, 140] on input at bounding box center [267, 148] width 185 height 23
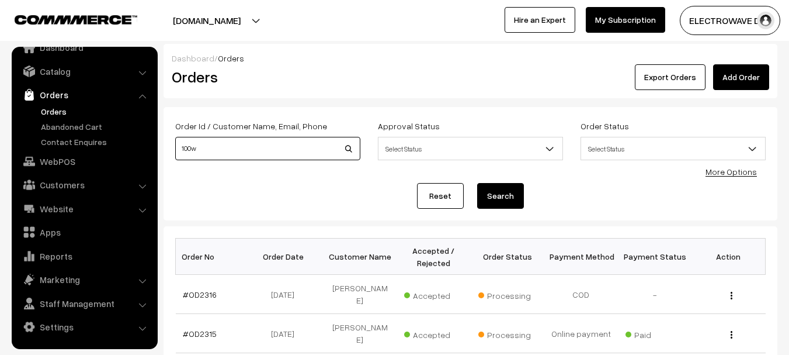
type input "100w"
click at [477, 183] on button "Search" at bounding box center [500, 196] width 47 height 26
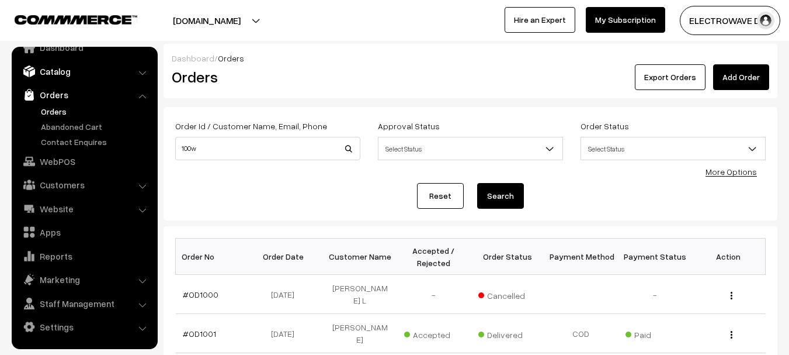
click at [82, 78] on link "Catalog" at bounding box center [84, 71] width 139 height 21
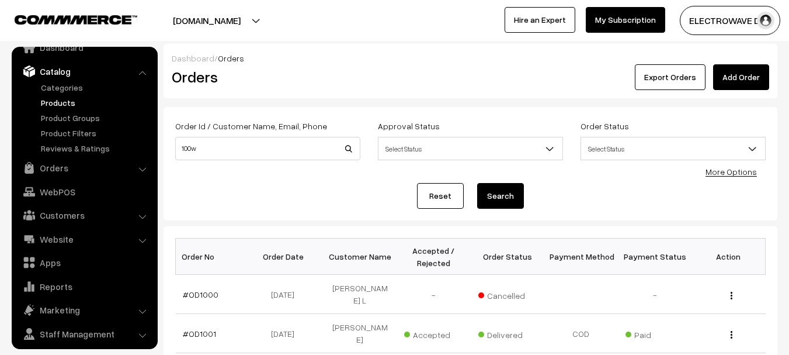
click at [74, 101] on link "Products" at bounding box center [96, 102] width 116 height 12
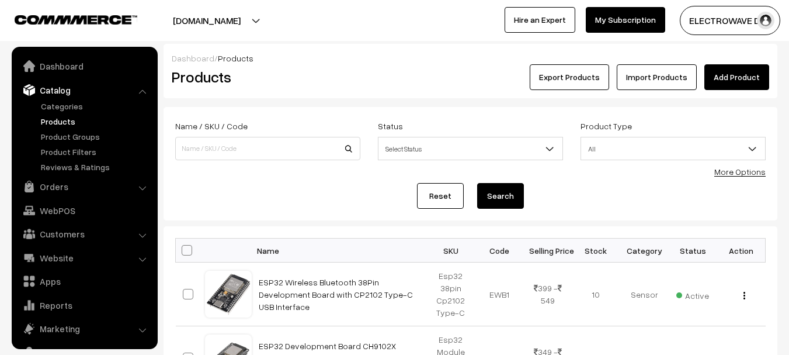
scroll to position [33, 0]
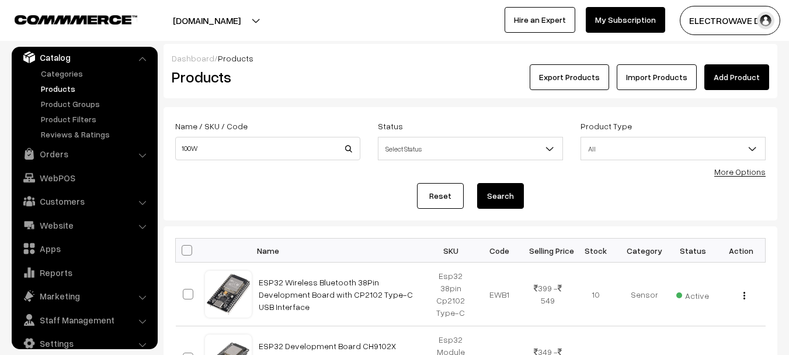
type input "100W"
click at [477, 183] on button "Search" at bounding box center [500, 196] width 47 height 26
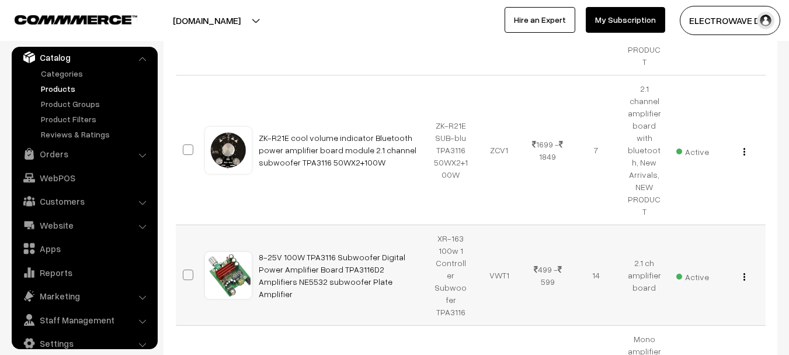
scroll to position [760, 0]
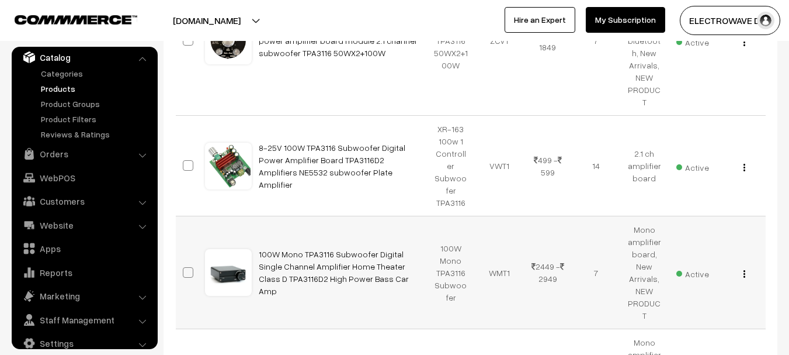
click at [745, 270] on img "button" at bounding box center [745, 274] width 2 height 8
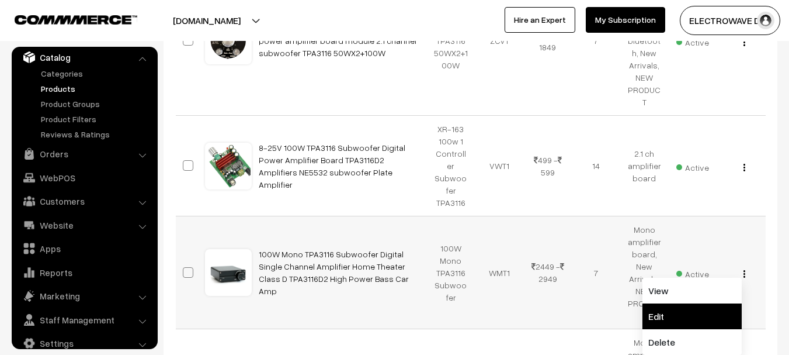
click at [654, 303] on link "Edit" at bounding box center [692, 316] width 99 height 26
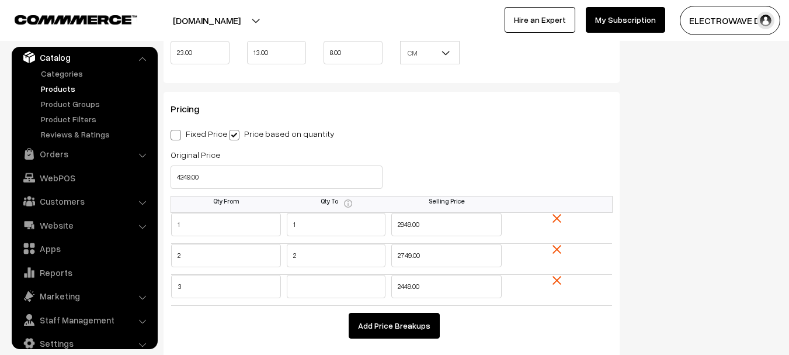
scroll to position [1052, 0]
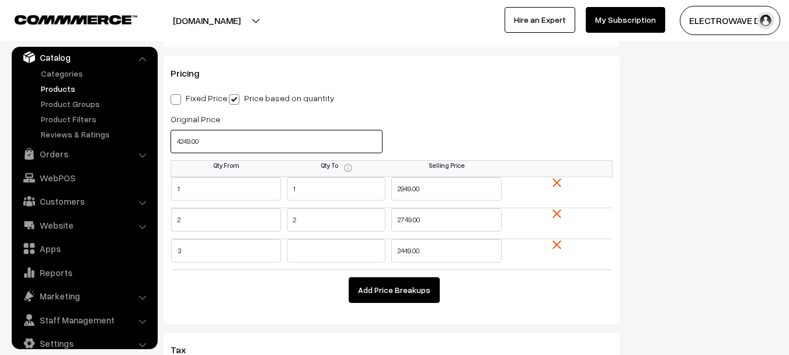
drag, startPoint x: 232, startPoint y: 136, endPoint x: 179, endPoint y: 131, distance: 53.4
click at [179, 131] on input "4249.00" at bounding box center [277, 141] width 212 height 23
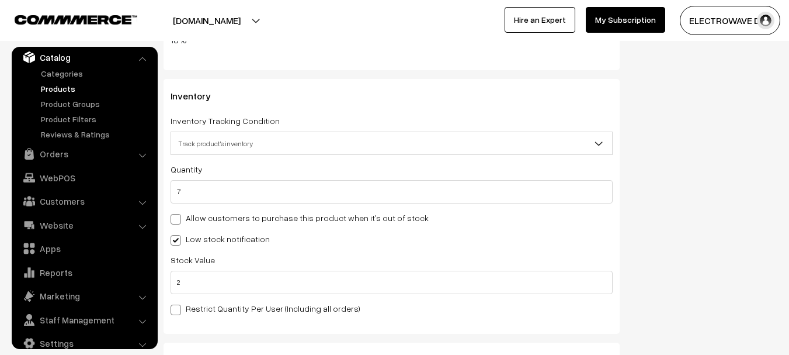
scroll to position [1636, 0]
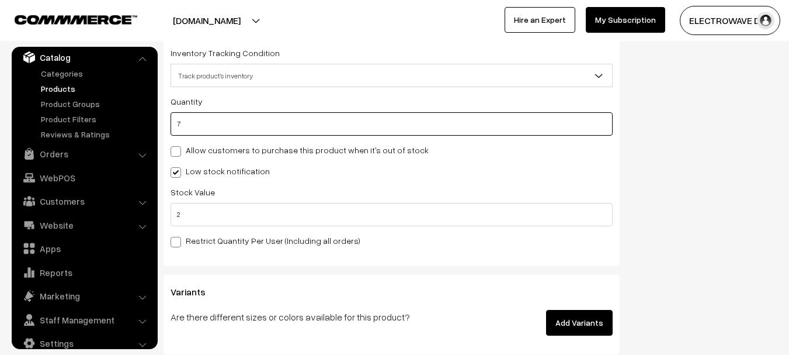
drag, startPoint x: 212, startPoint y: 123, endPoint x: 160, endPoint y: 129, distance: 53.0
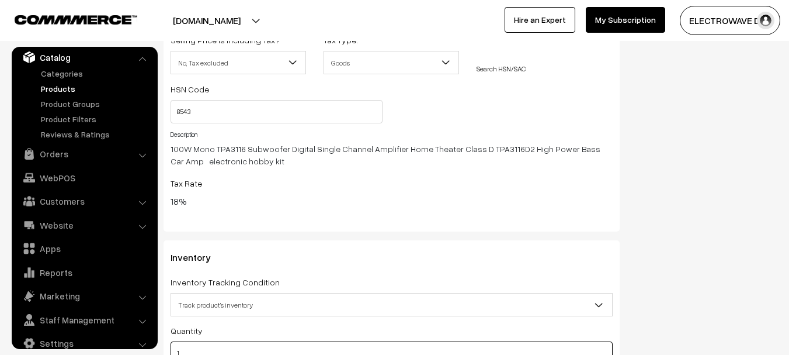
scroll to position [0, 0]
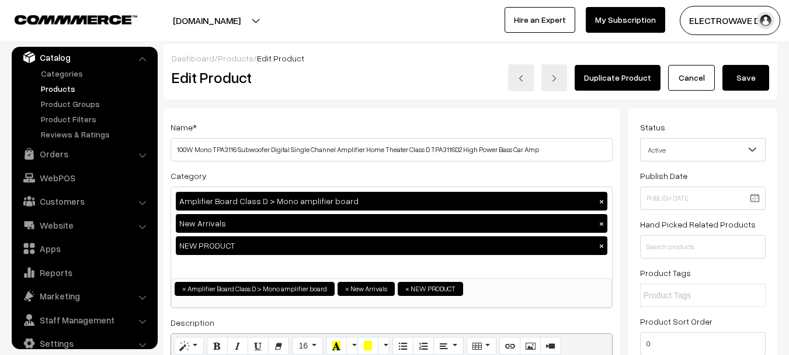
type input "1"
drag, startPoint x: 752, startPoint y: 63, endPoint x: 750, endPoint y: 69, distance: 6.3
click at [752, 65] on div "Dashboard / Products / Edit Product Edit Product Duplicate Product Cancel Save" at bounding box center [471, 72] width 614 height 56
click at [746, 87] on button "Save" at bounding box center [746, 78] width 47 height 26
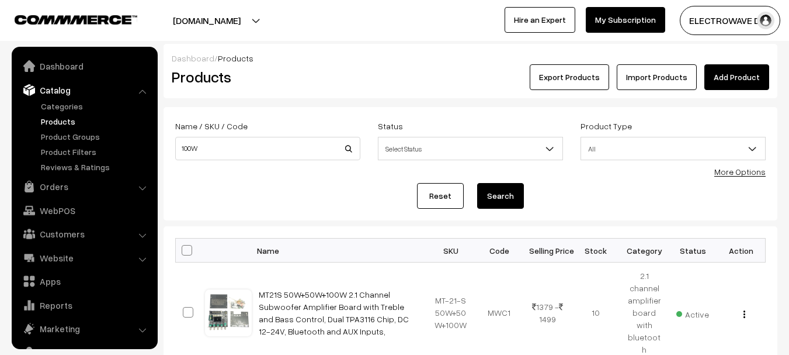
scroll to position [33, 0]
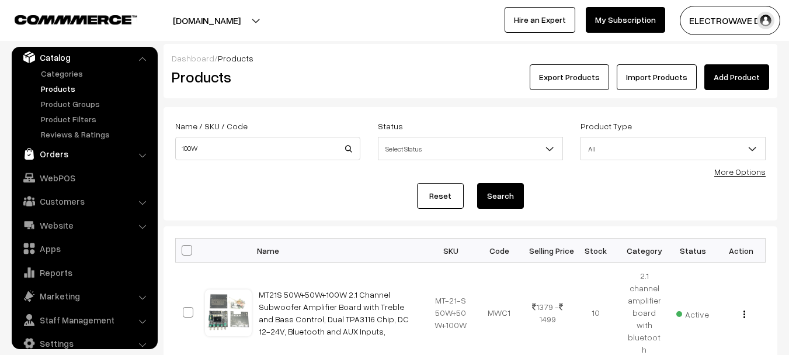
click at [52, 154] on link "Orders" at bounding box center [84, 153] width 139 height 21
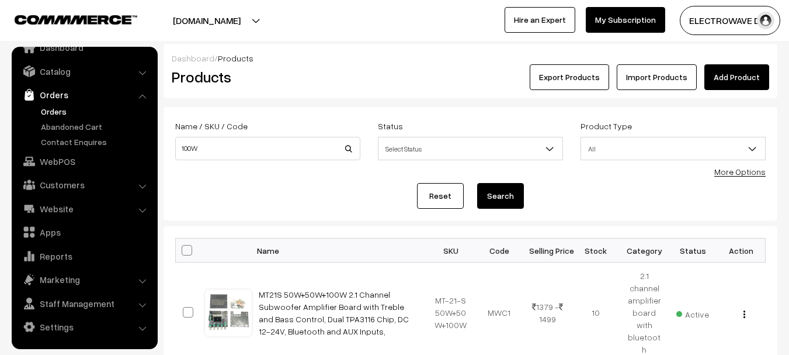
click at [52, 110] on link "Orders" at bounding box center [96, 111] width 116 height 12
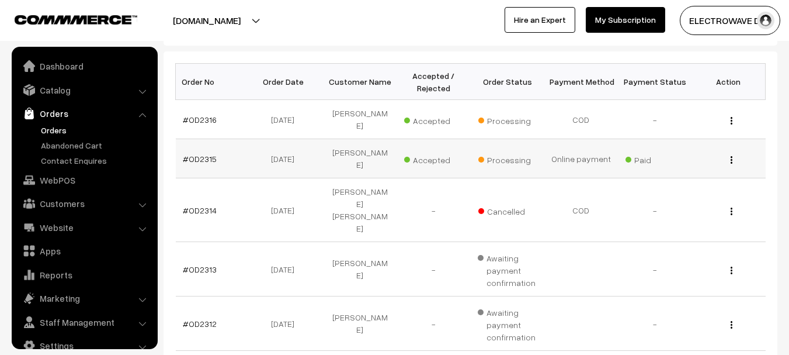
scroll to position [19, 0]
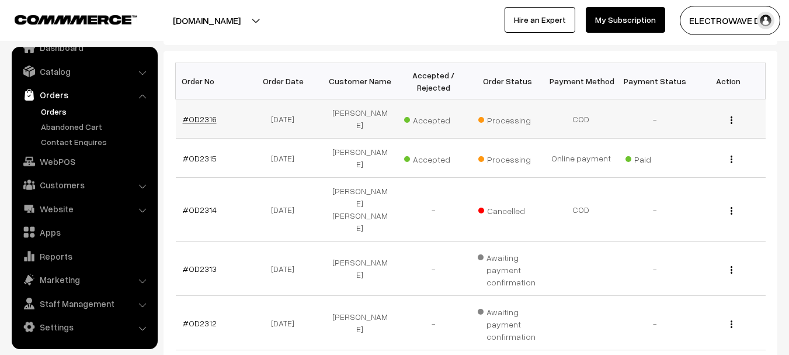
click at [199, 114] on link "#OD2316" at bounding box center [200, 119] width 34 height 10
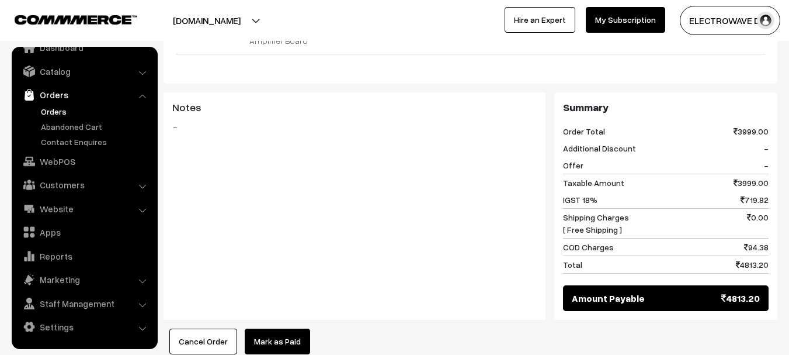
scroll to position [643, 0]
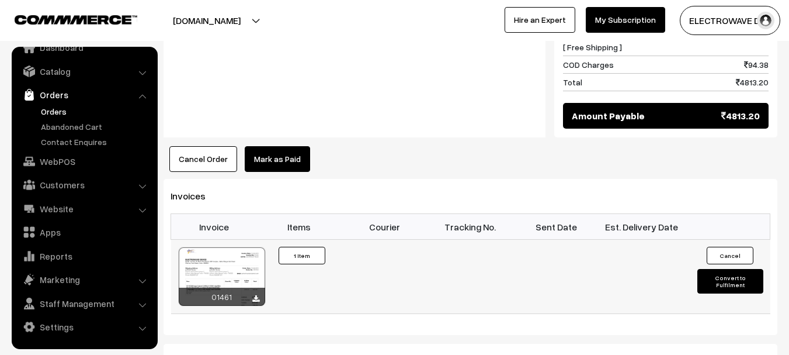
click at [238, 247] on div at bounding box center [222, 276] width 86 height 58
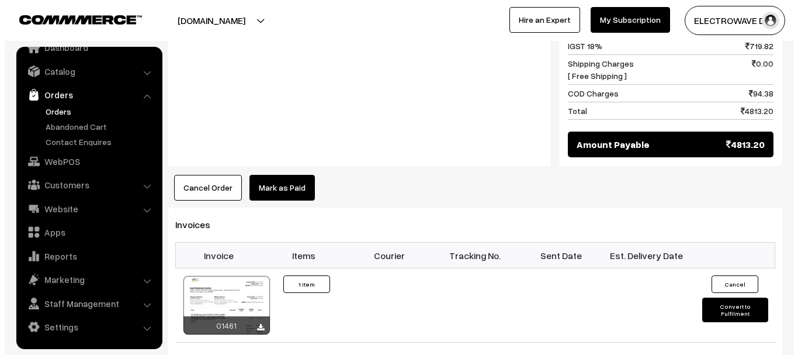
scroll to position [701, 0]
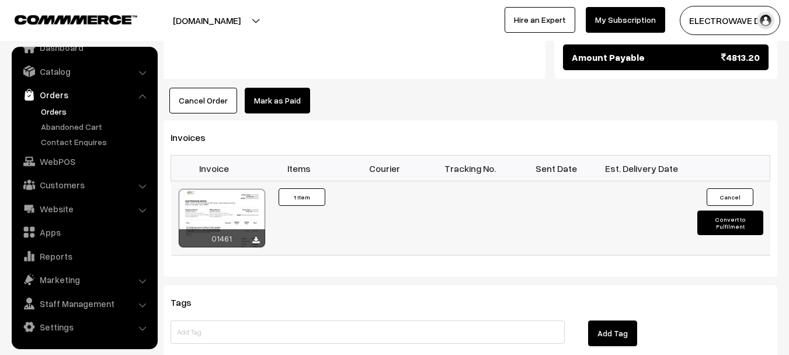
click at [717, 210] on button "Convert to Fulfilment" at bounding box center [731, 222] width 66 height 25
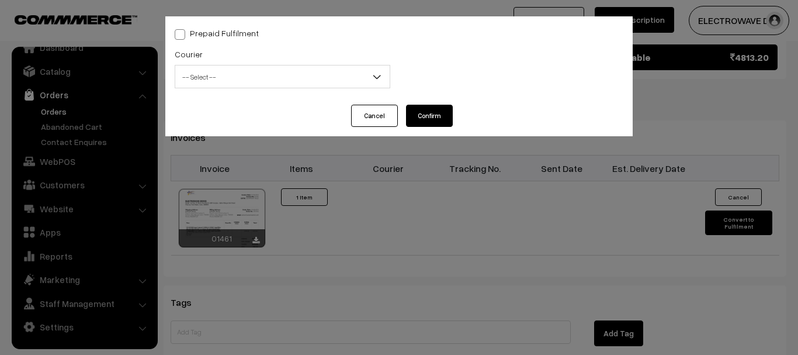
click at [238, 58] on div "Courier -- Select -- BlueDart Xpressbees Delhivery Speed Post Dunzo DTDC shreet…" at bounding box center [283, 67] width 216 height 41
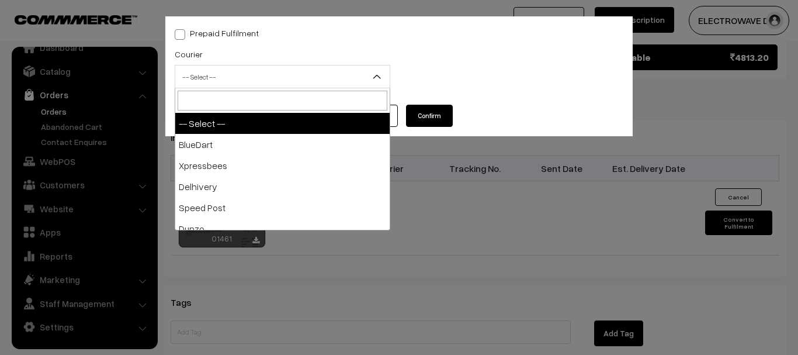
click at [235, 75] on span "-- Select --" at bounding box center [282, 77] width 214 height 20
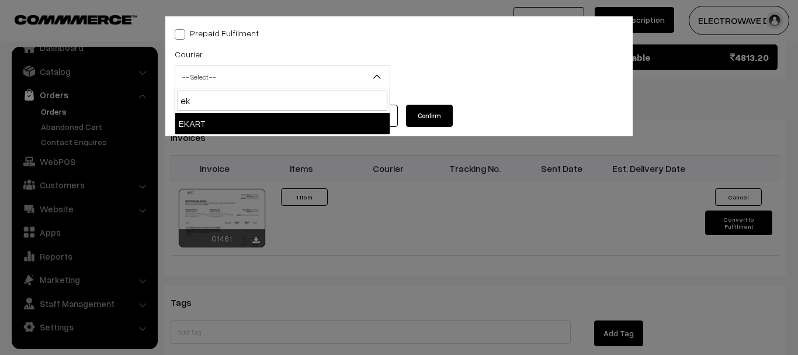
type input "ek"
select select "9"
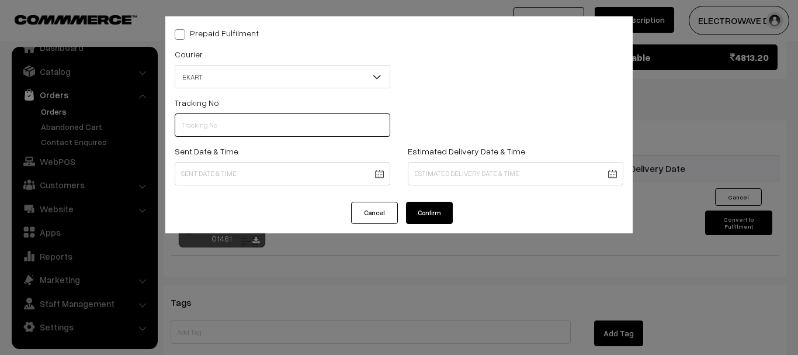
click at [255, 123] on input "text" at bounding box center [283, 124] width 216 height 23
paste input "SOSC1002087394"
type input "SOSC1002087394"
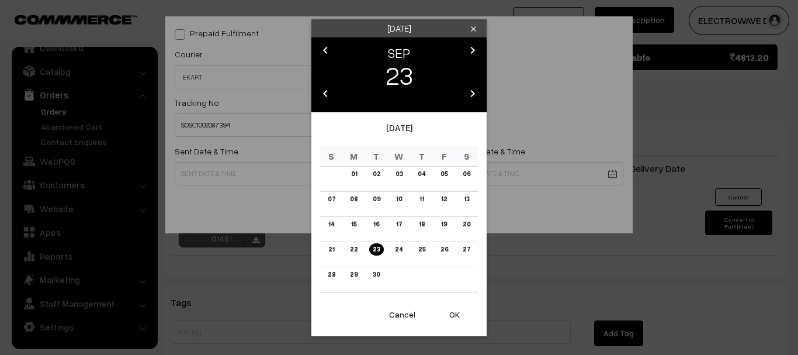
click at [449, 316] on button "OK" at bounding box center [454, 315] width 47 height 26
click at [449, 315] on button "OK" at bounding box center [454, 315] width 47 height 26
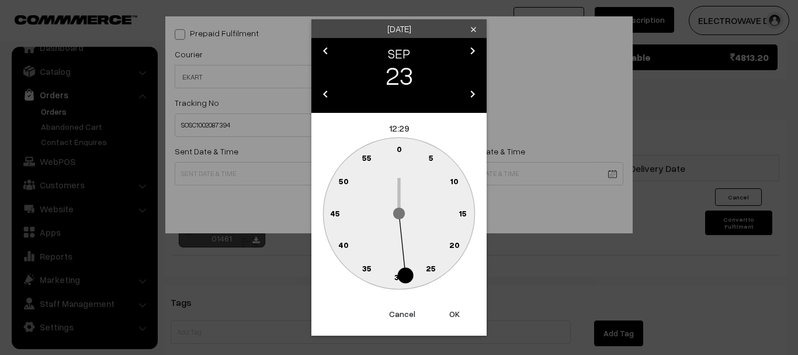
click at [449, 315] on button "OK" at bounding box center [454, 314] width 47 height 26
type input "23-09-2025 12:29"
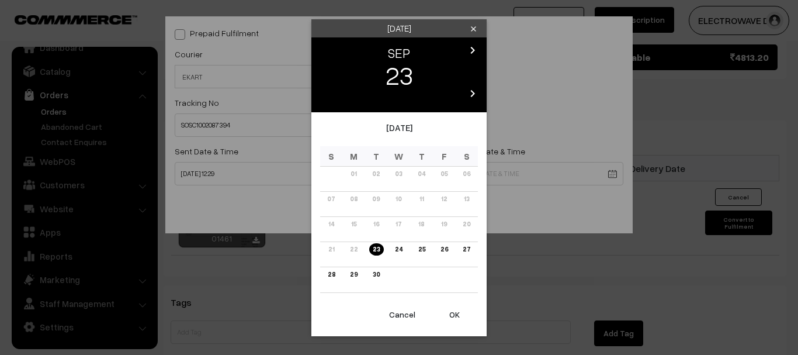
drag, startPoint x: 337, startPoint y: 275, endPoint x: 387, endPoint y: 300, distance: 55.9
click at [337, 275] on link "28" at bounding box center [331, 274] width 15 height 12
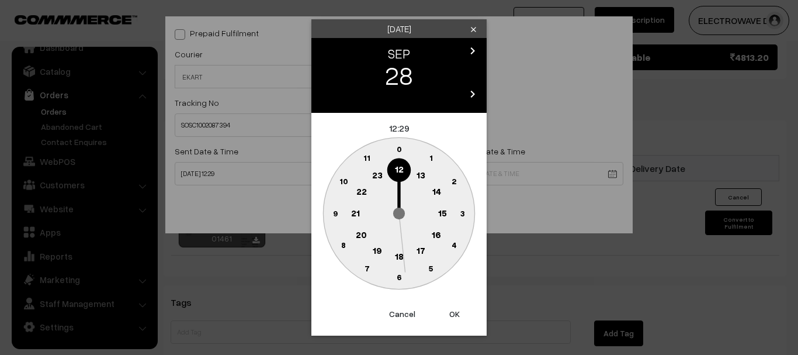
click at [441, 319] on button "OK" at bounding box center [454, 314] width 47 height 26
type input "28-09-2025 12:29"
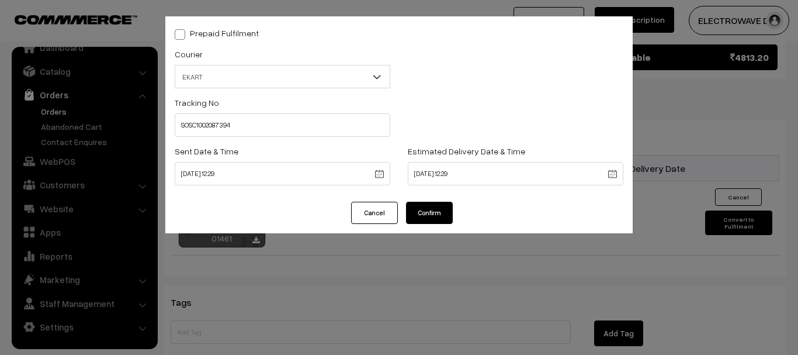
click at [424, 219] on button "Confirm" at bounding box center [429, 213] width 47 height 22
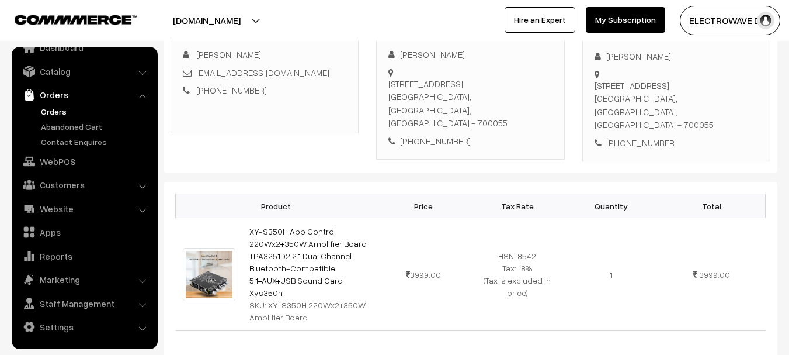
scroll to position [117, 0]
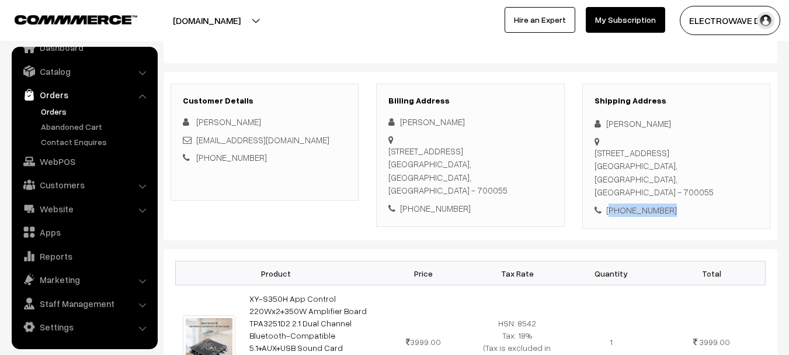
drag, startPoint x: 687, startPoint y: 171, endPoint x: 610, endPoint y: 171, distance: 77.1
click at [610, 203] on div "[PHONE_NUMBER]" at bounding box center [677, 209] width 164 height 13
click at [67, 113] on link "Orders" at bounding box center [96, 111] width 116 height 12
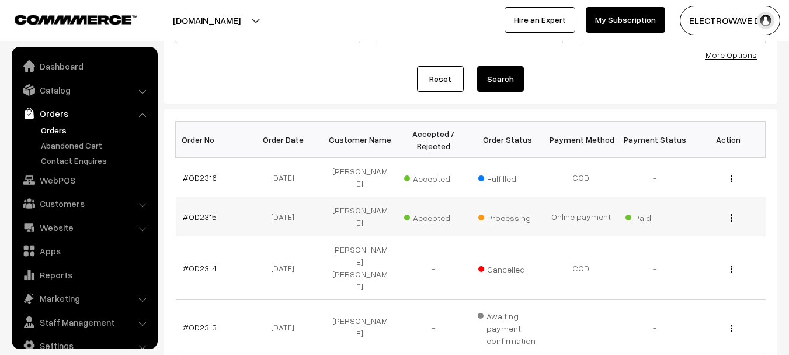
scroll to position [19, 0]
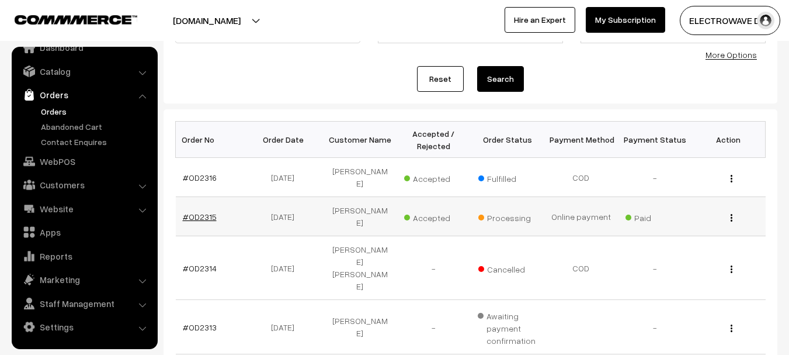
click at [199, 212] on link "#OD2315" at bounding box center [200, 217] width 34 height 10
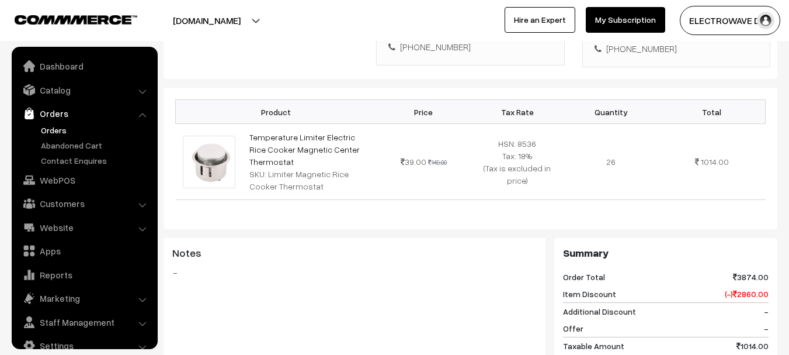
scroll to position [19, 0]
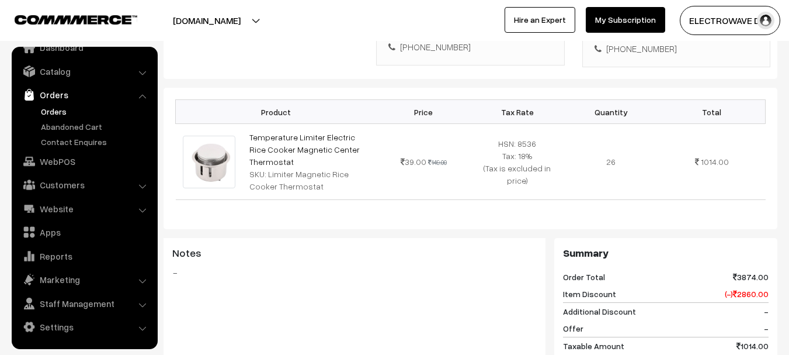
click at [65, 113] on link "Orders" at bounding box center [96, 111] width 116 height 12
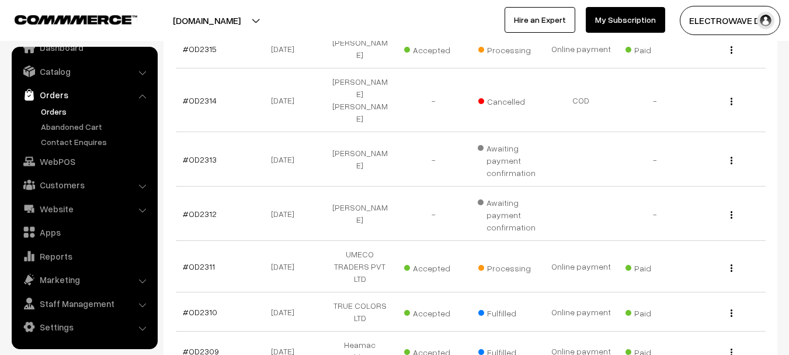
scroll to position [171, 0]
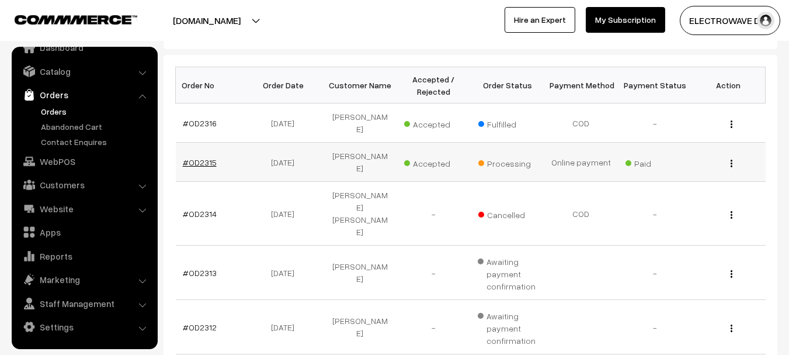
click at [209, 157] on link "#OD2315" at bounding box center [200, 162] width 34 height 10
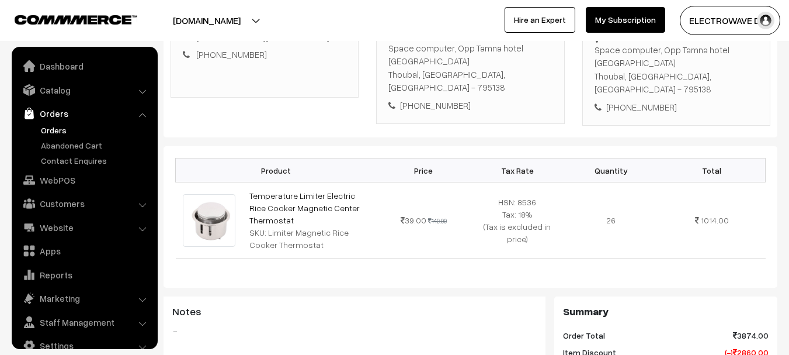
scroll to position [19, 0]
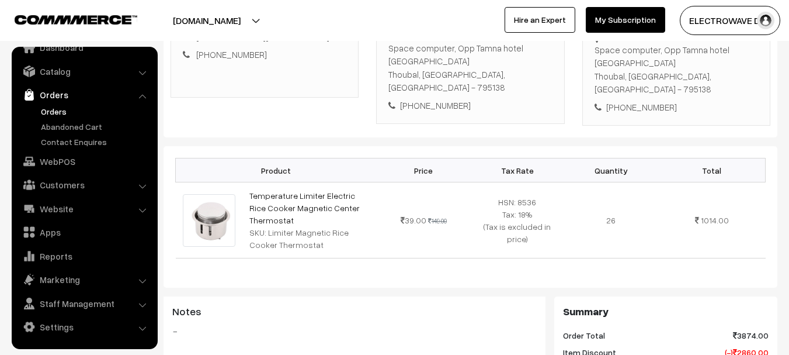
click at [50, 117] on ul "Orders" at bounding box center [85, 126] width 140 height 43
click at [49, 108] on link "Orders" at bounding box center [96, 111] width 116 height 12
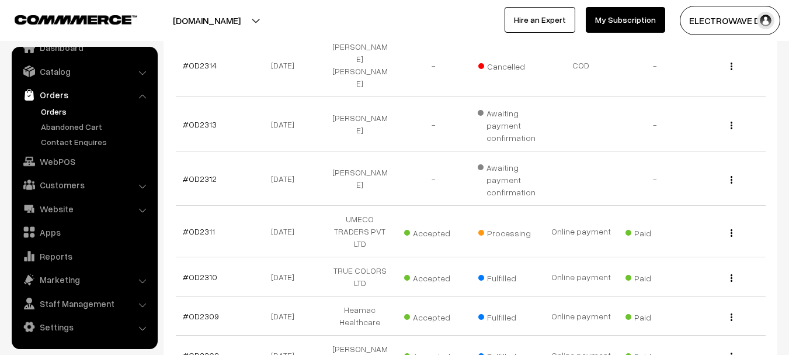
scroll to position [175, 0]
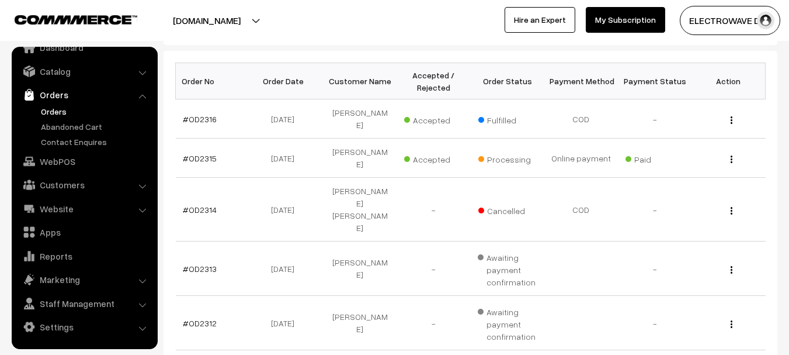
click at [220, 22] on button "[DOMAIN_NAME]" at bounding box center [207, 20] width 150 height 29
click at [207, 50] on link "Go to Website" at bounding box center [216, 57] width 94 height 26
